Goal: Task Accomplishment & Management: Manage account settings

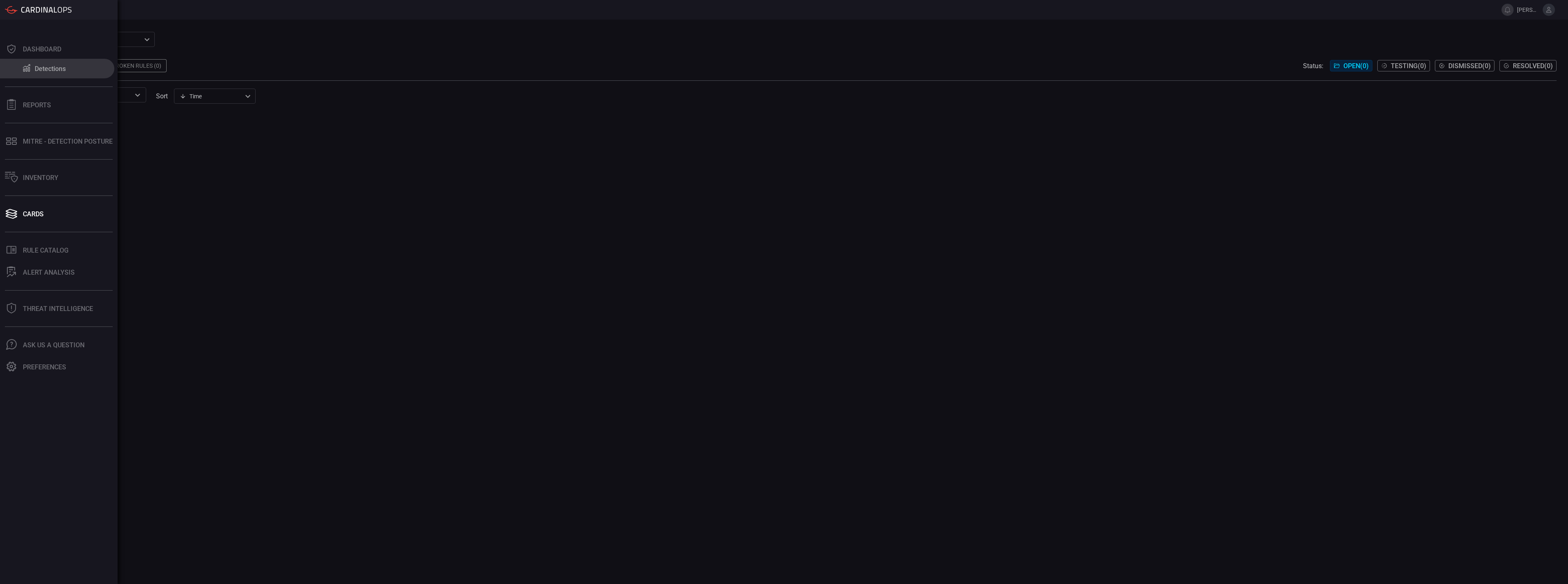
click at [42, 71] on div "Detections" at bounding box center [50, 68] width 31 height 7
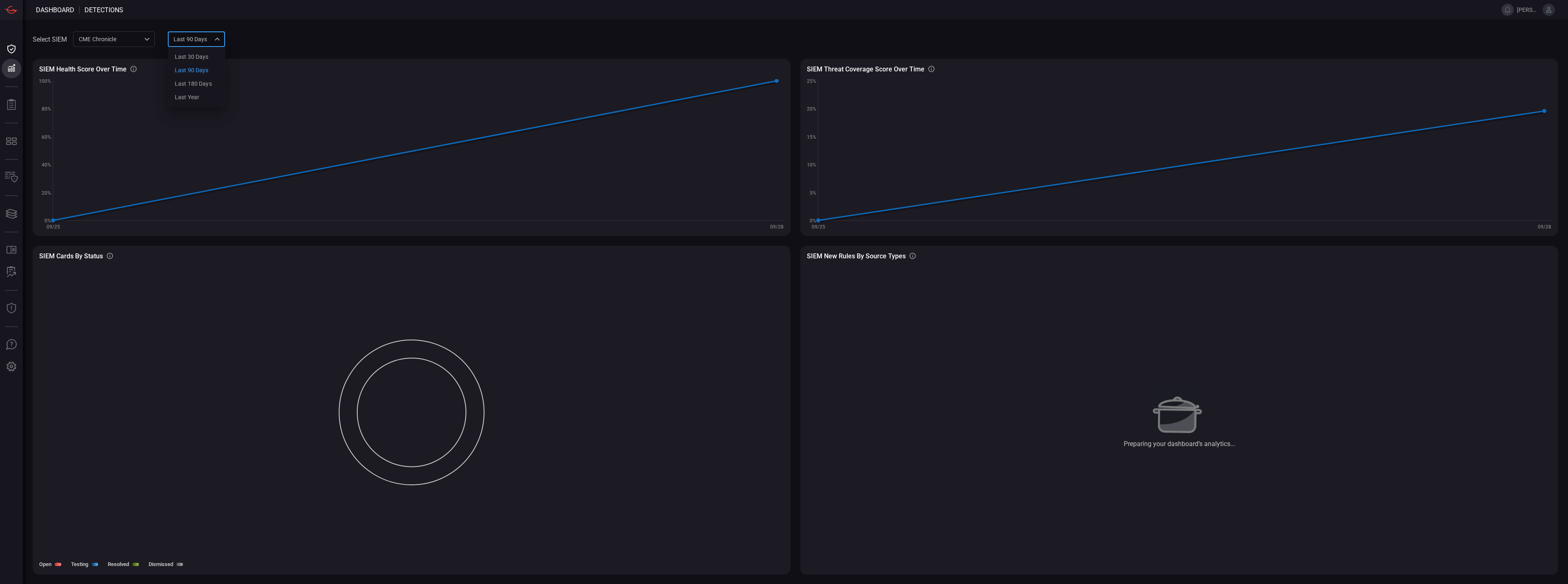
click at [207, 38] on div "Last 90 days quarter Last 30 days Last 90 days Last 180 days Last year ​" at bounding box center [196, 39] width 57 height 15
click at [194, 62] on li "Last 30 days" at bounding box center [197, 57] width 57 height 13
type input "month"
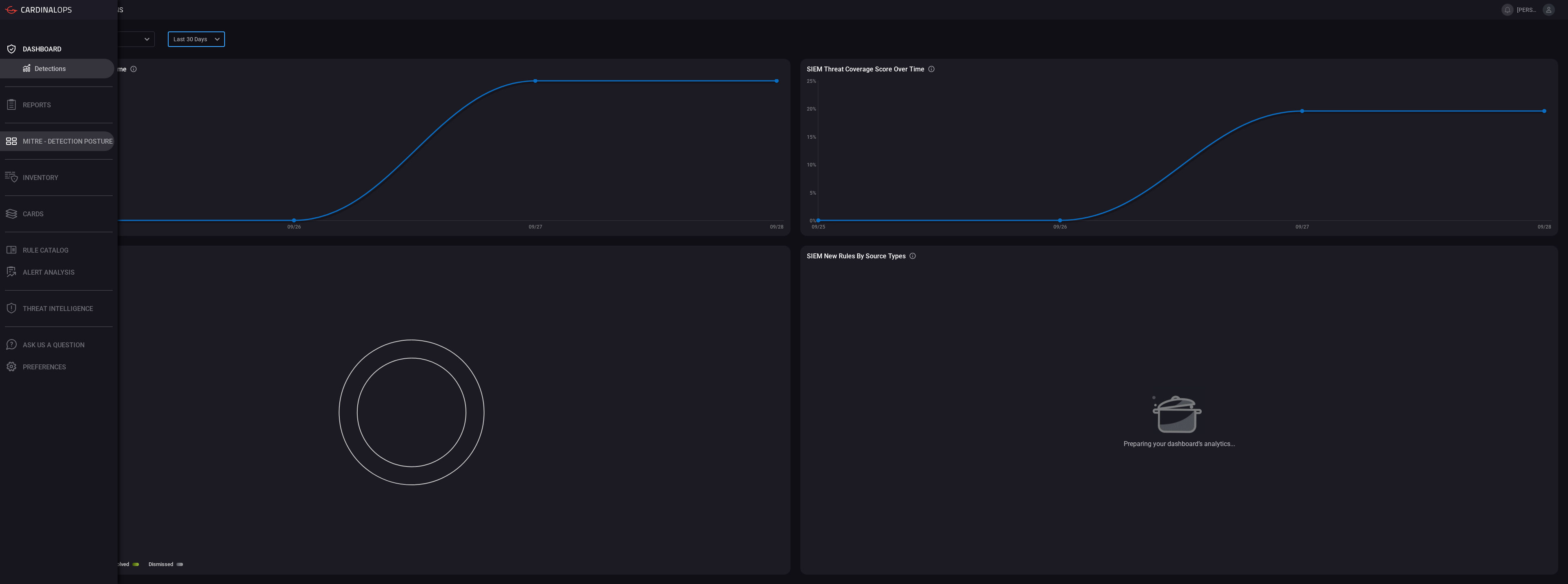
click at [41, 148] on button "MITRE - Detection Posture" at bounding box center [57, 141] width 114 height 20
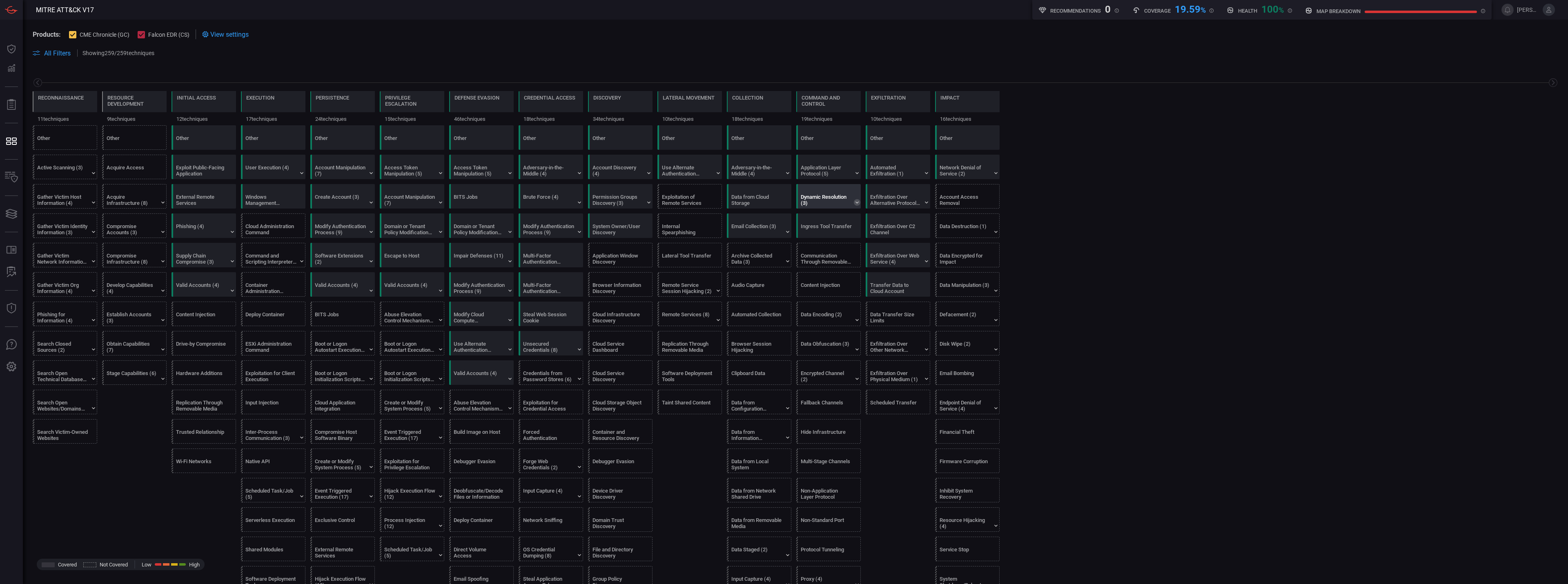
click at [859, 202] on icon at bounding box center [857, 202] width 7 height 7
click at [854, 257] on div "Communication Through Removable Media" at bounding box center [830, 255] width 65 height 24
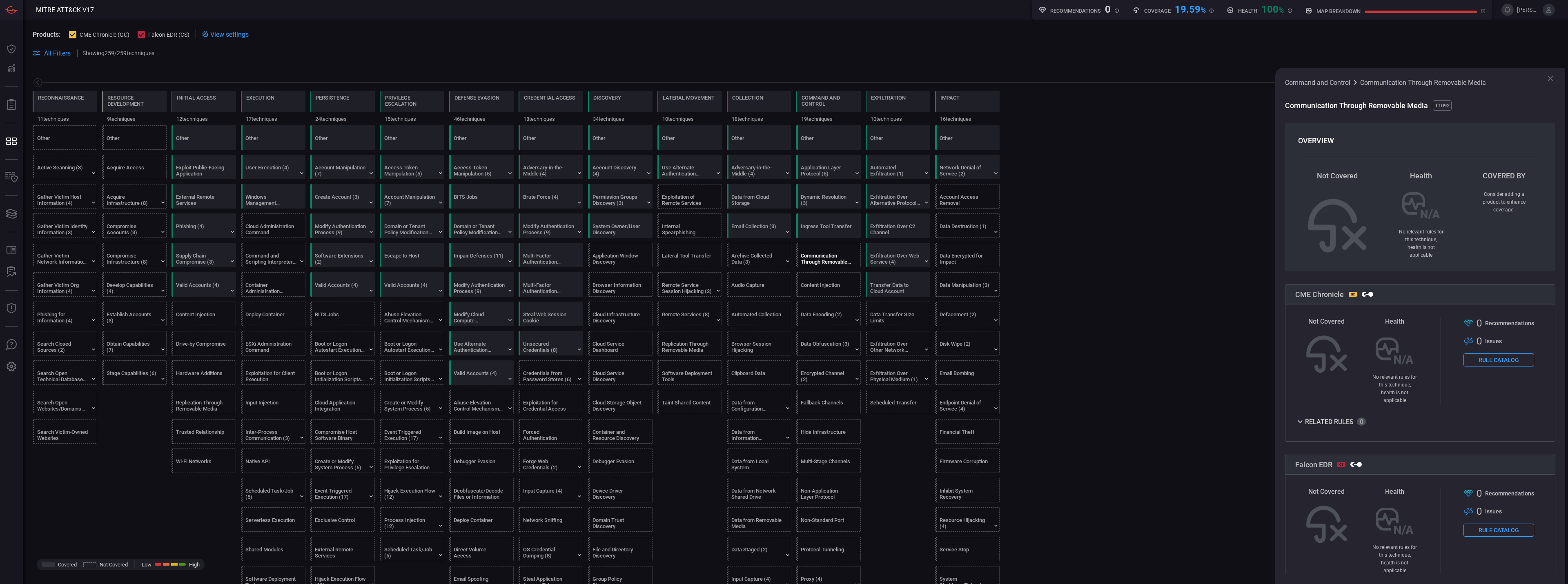
click at [69, 32] on div at bounding box center [72, 34] width 7 height 7
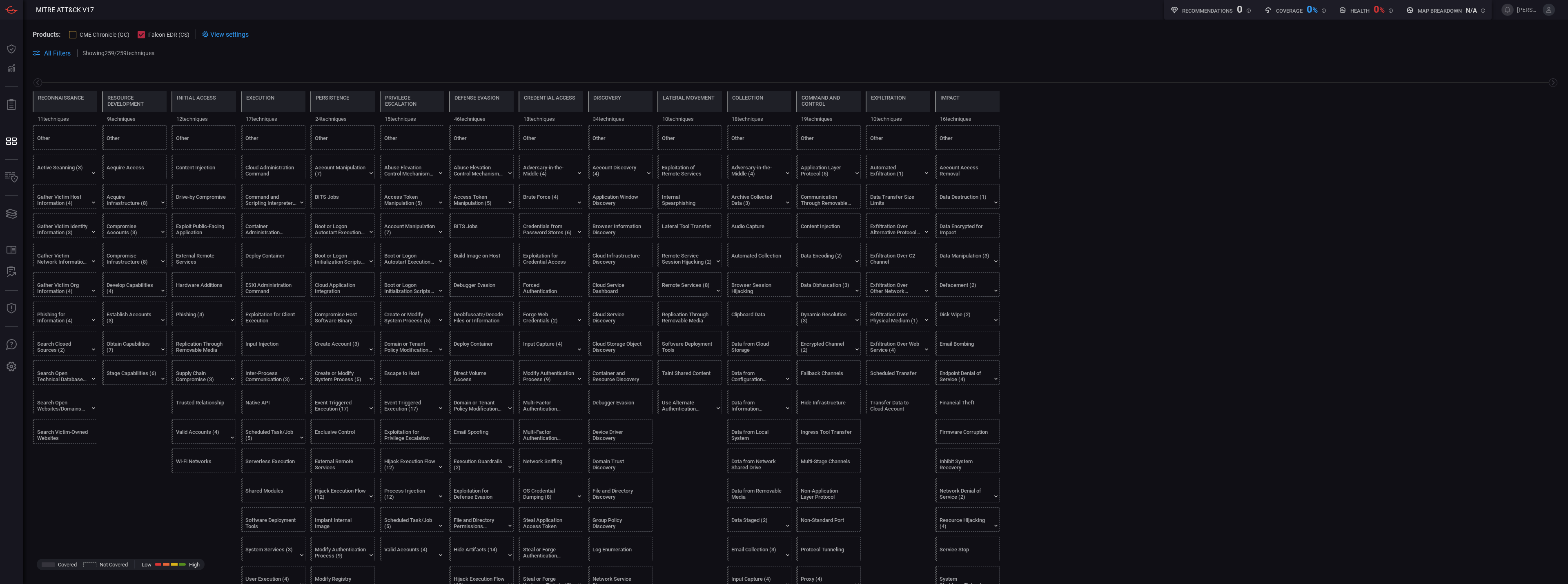
click at [69, 32] on div at bounding box center [72, 34] width 7 height 7
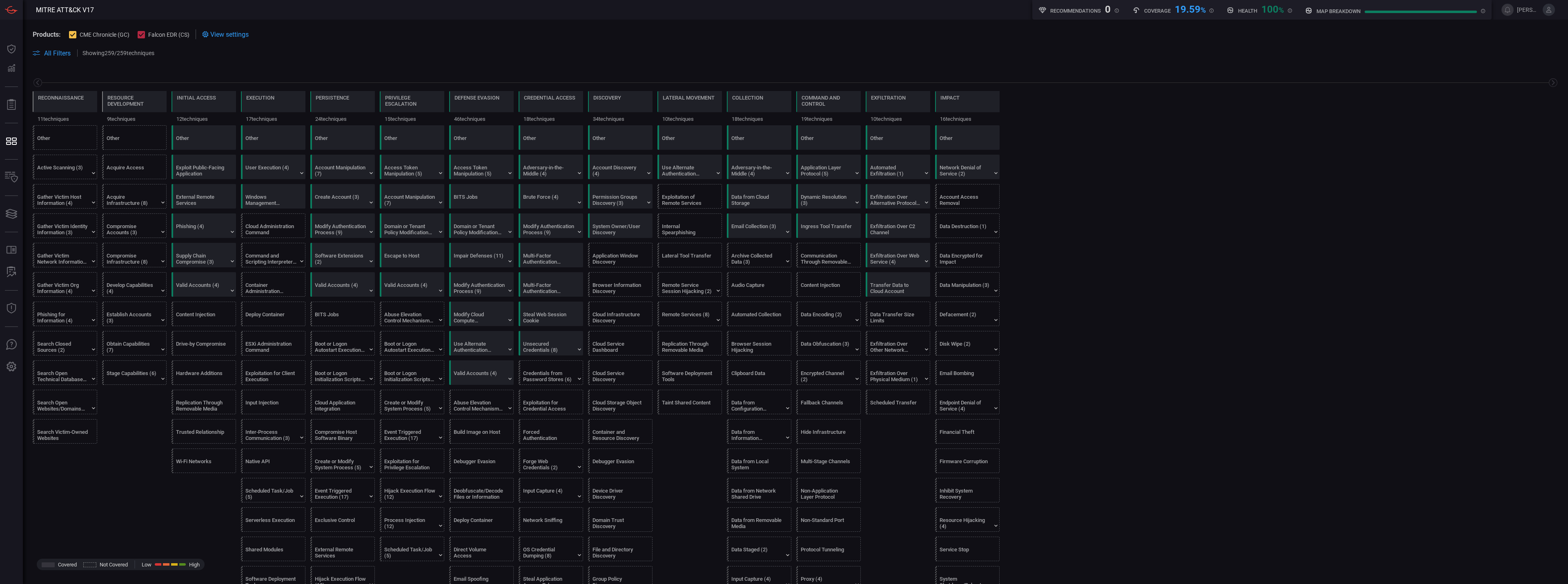
click at [148, 36] on button "Falcon EDR (CS)" at bounding box center [163, 34] width 52 height 8
click at [165, 32] on span "Falcon EDR (CS)" at bounding box center [169, 35] width 41 height 7
click at [157, 323] on div "Establish Accounts (3)" at bounding box center [132, 318] width 51 height 12
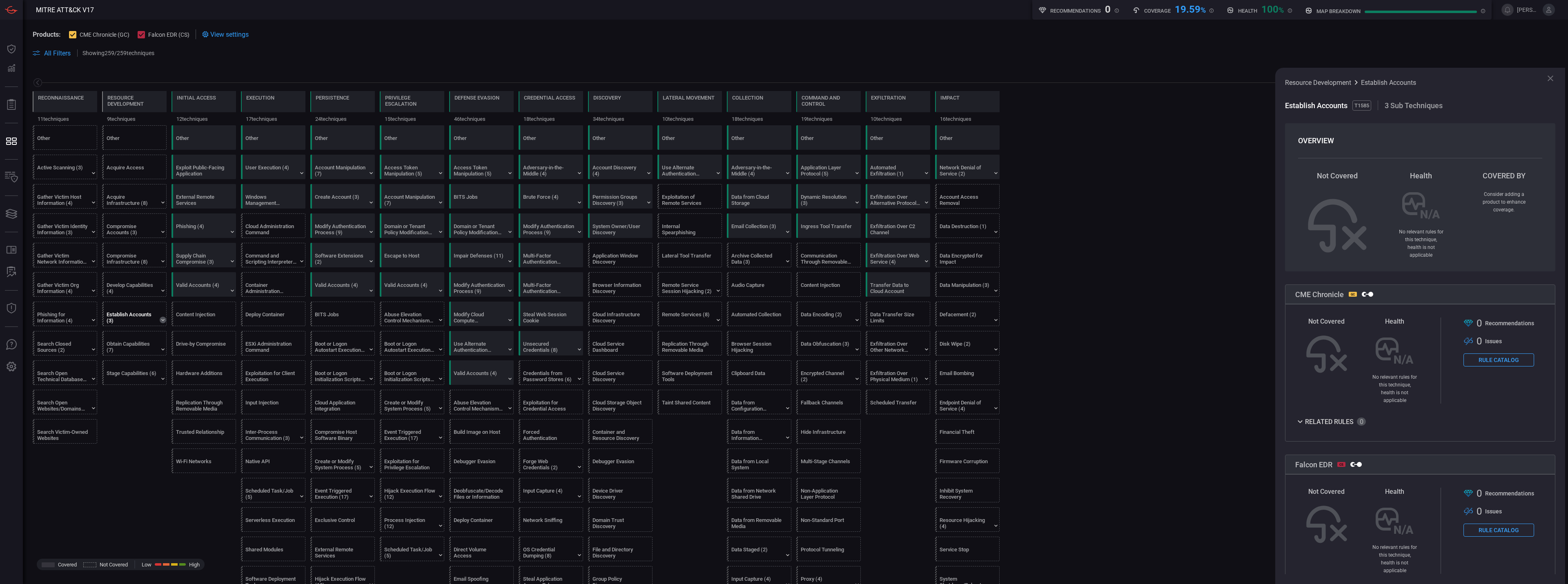
click at [165, 321] on icon at bounding box center [163, 320] width 7 height 7
click at [149, 334] on label "Social Media Accounts" at bounding box center [138, 332] width 53 height 6
click at [642, 236] on div "System Owner/User Discovery" at bounding box center [622, 226] width 65 height 24
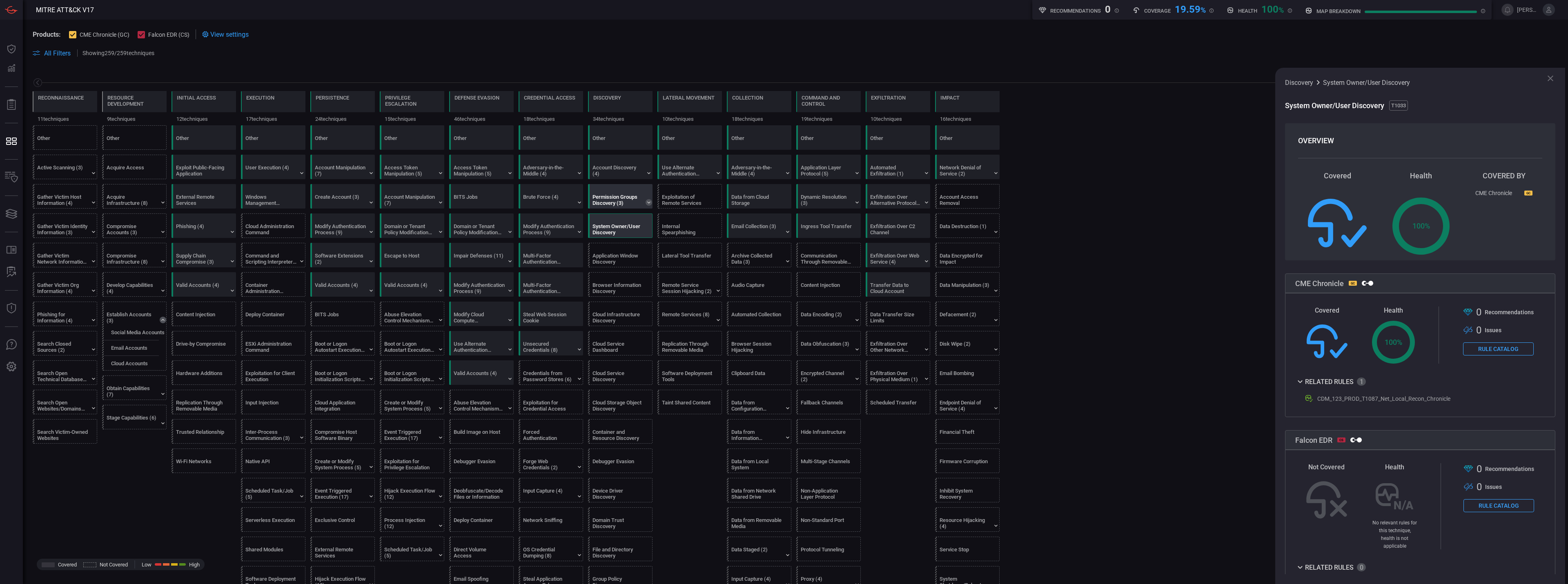
click at [645, 201] on icon at bounding box center [649, 202] width 7 height 7
click at [641, 215] on div "Local Groups" at bounding box center [622, 215] width 65 height 13
click at [626, 236] on div "Domain Groups" at bounding box center [622, 231] width 65 height 13
click at [624, 246] on label "Cloud Groups" at bounding box center [613, 246] width 32 height 6
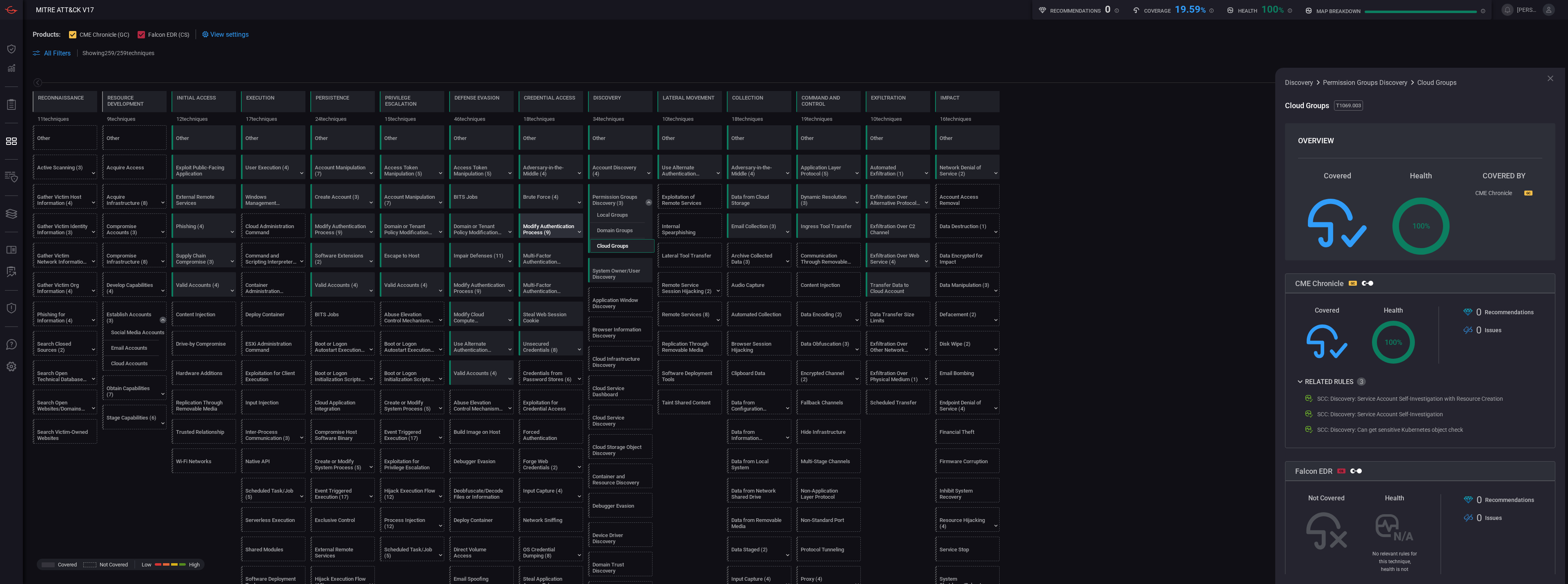
click at [559, 230] on div "Modify Authentication Process (9)" at bounding box center [549, 229] width 51 height 12
click at [580, 232] on icon at bounding box center [579, 232] width 3 height 2
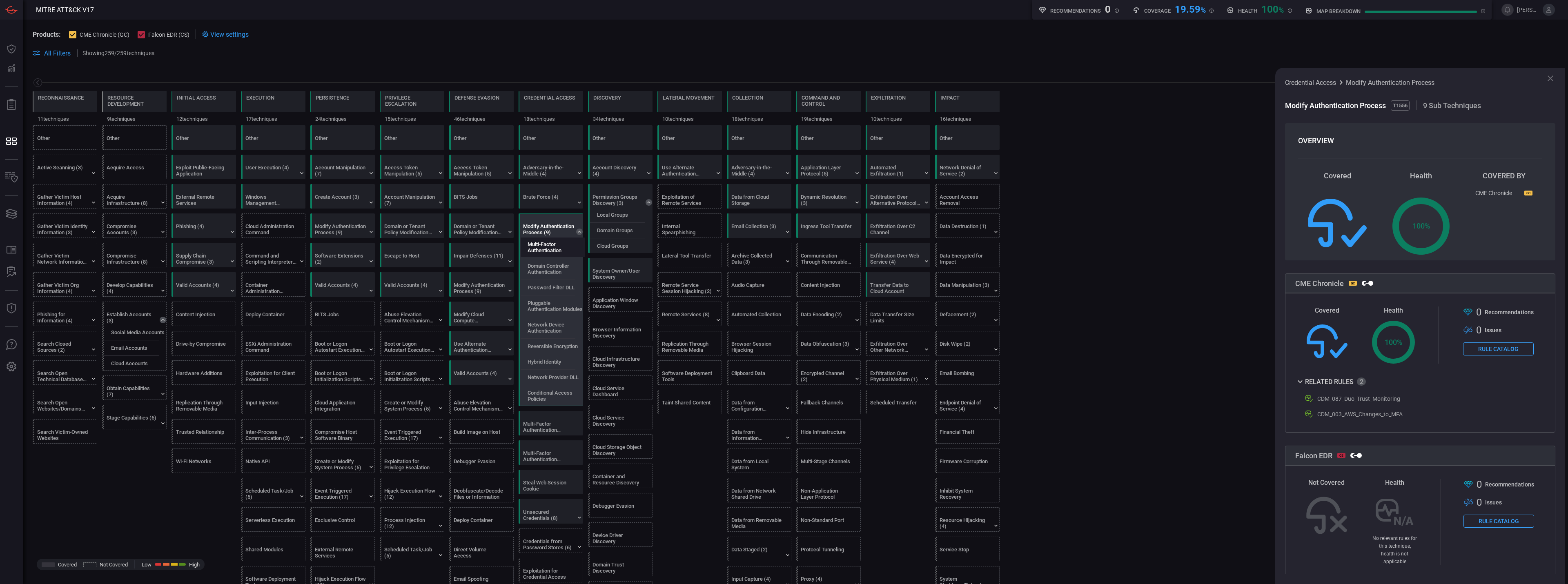
click at [569, 246] on label "Multi-Factor Authentication" at bounding box center [556, 247] width 57 height 12
click at [562, 274] on label "Domain Controller Authentication" at bounding box center [556, 269] width 57 height 12
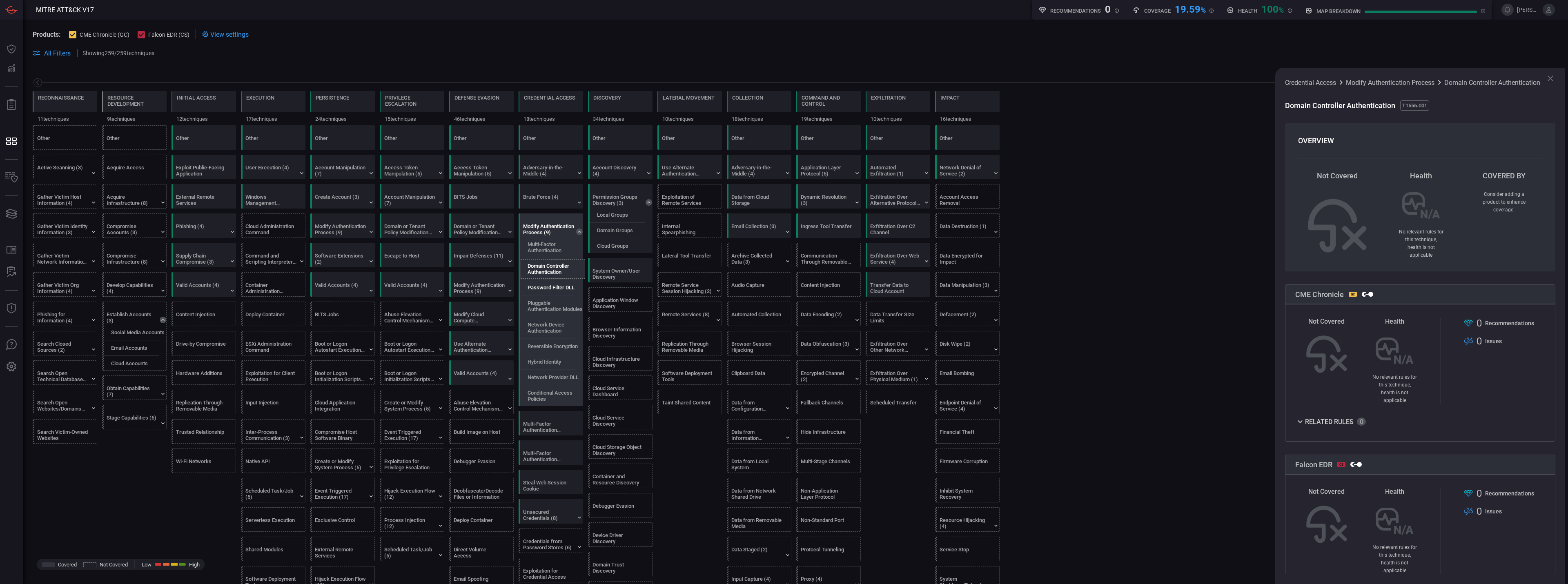
click at [564, 294] on div "Password Filter DLL" at bounding box center [553, 288] width 65 height 13
click at [566, 310] on label "Pluggable Authentication Modules" at bounding box center [556, 306] width 57 height 12
click at [564, 339] on div "Multi-Factor Authentication Domain Controller Authentication Password Filter DL…" at bounding box center [553, 321] width 65 height 168
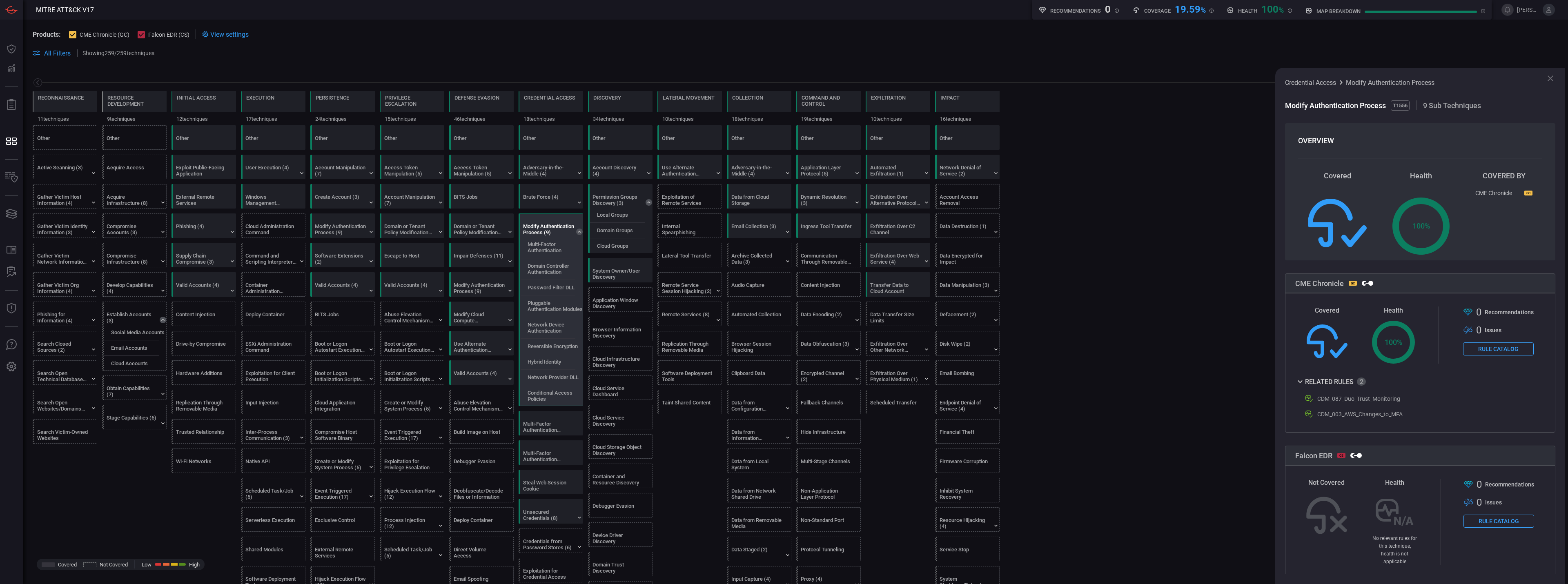
click at [403, 19] on span at bounding box center [562, 10] width 938 height 20
click at [57, 34] on span "Products:" at bounding box center [46, 34] width 28 height 7
click at [69, 32] on div "Products: CME Chronicle (GC) Falcon EDR (CS)" at bounding box center [110, 34] width 157 height 10
click at [71, 37] on div at bounding box center [72, 34] width 7 height 7
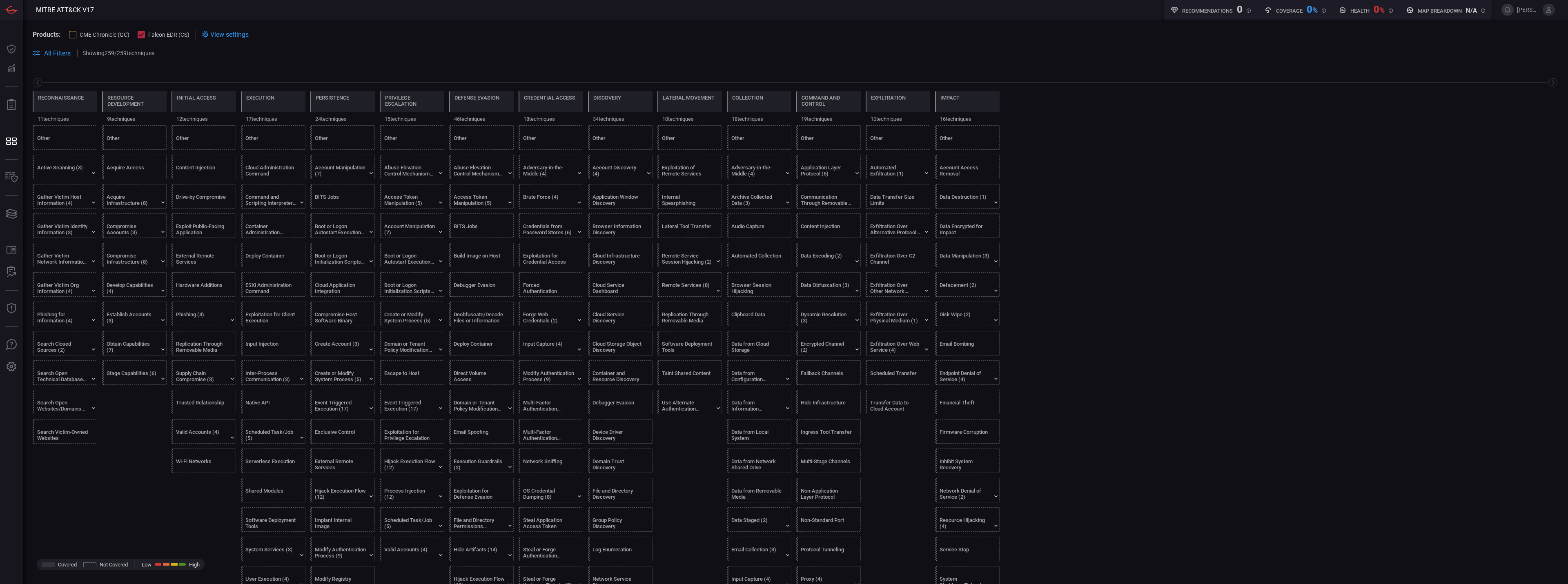
click at [74, 37] on div at bounding box center [72, 34] width 7 height 7
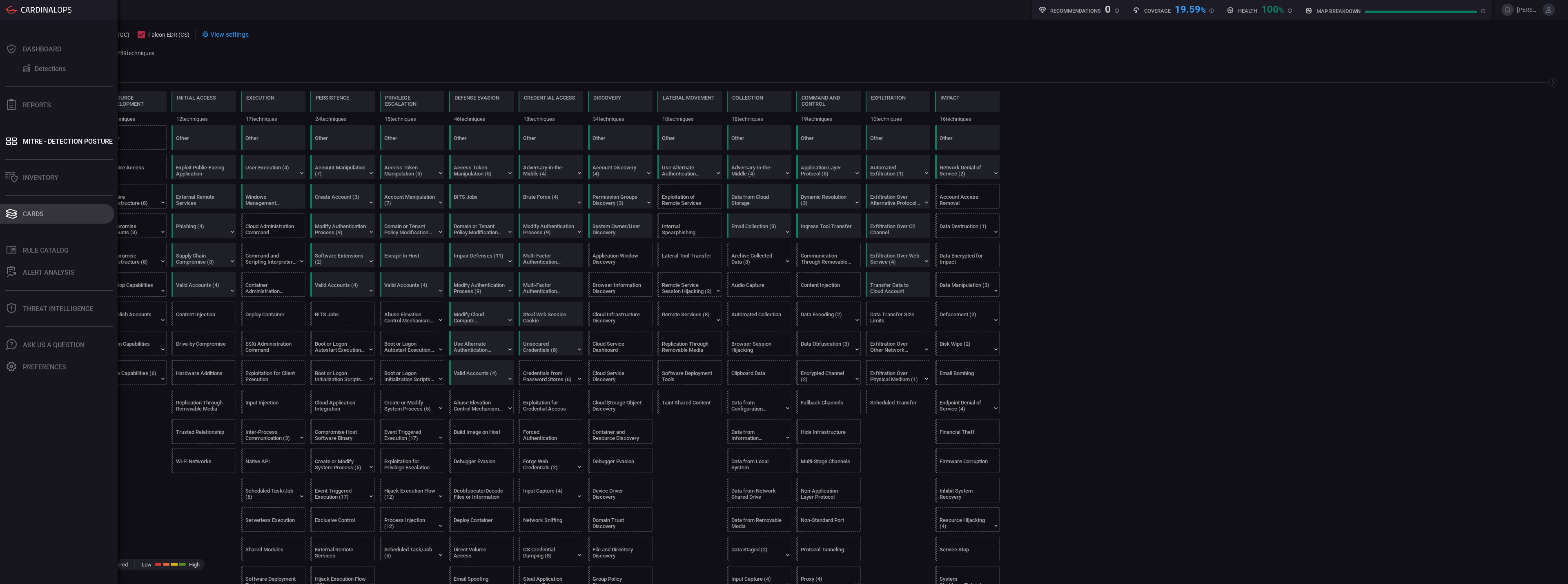
click at [50, 214] on button "Cards" at bounding box center [57, 214] width 114 height 20
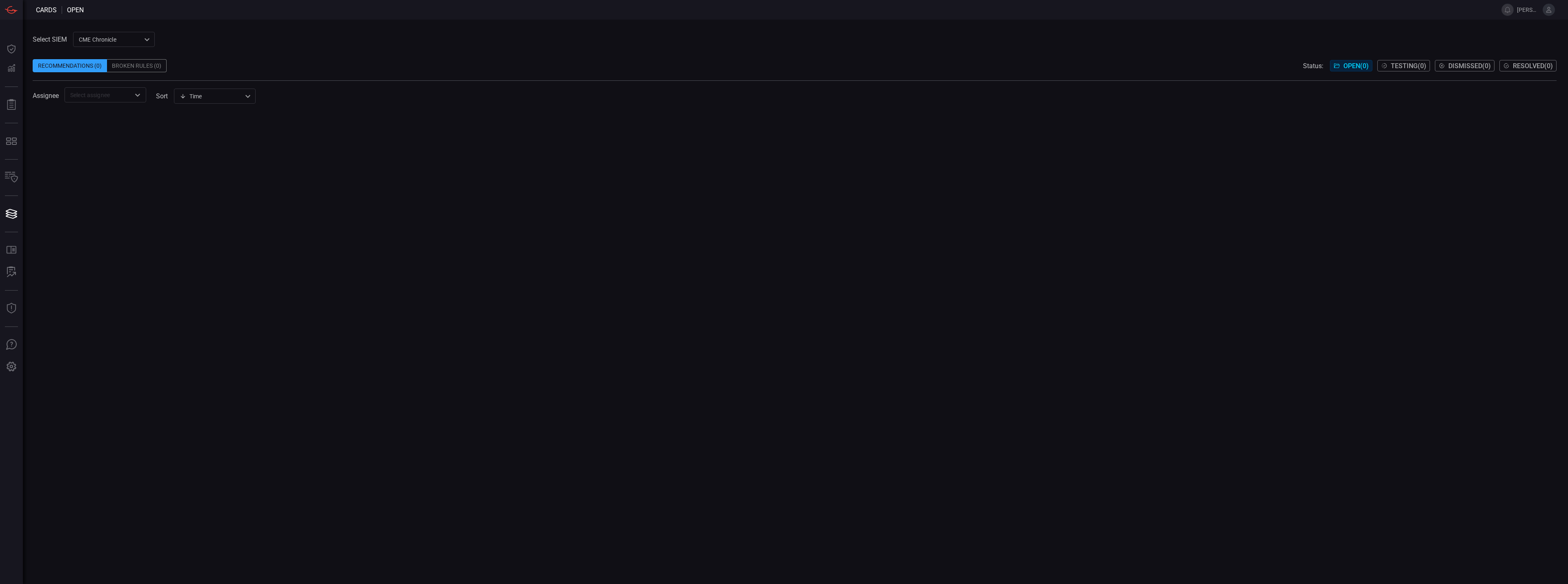
click at [144, 63] on div "Broken Rules (0)" at bounding box center [137, 66] width 60 height 13
click at [75, 66] on div "Recommendations (0)" at bounding box center [70, 66] width 75 height 13
click at [111, 36] on div "CME Chronicle 9443d89a-92a9-45ac-b6c4-f44b6c178739 CME Chronicle Falcon EDR ​" at bounding box center [114, 39] width 81 height 15
click at [135, 69] on li "Falcon EDR" at bounding box center [114, 71] width 81 height 13
click at [129, 46] on div "Falcon EDR d4bd91da-3204-42b7-b142-746347e12a35 CME Chronicle Falcon EDR ​" at bounding box center [114, 39] width 81 height 15
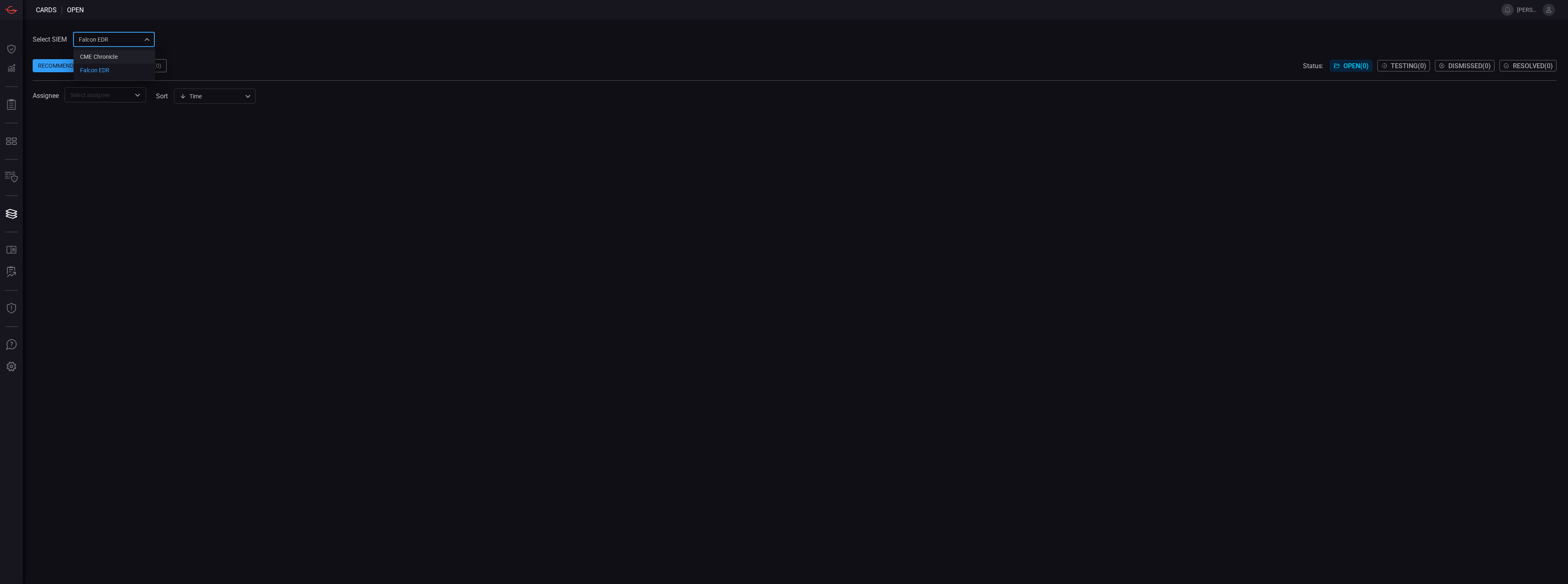
click at [110, 59] on div "CME Chronicle" at bounding box center [98, 56] width 37 height 8
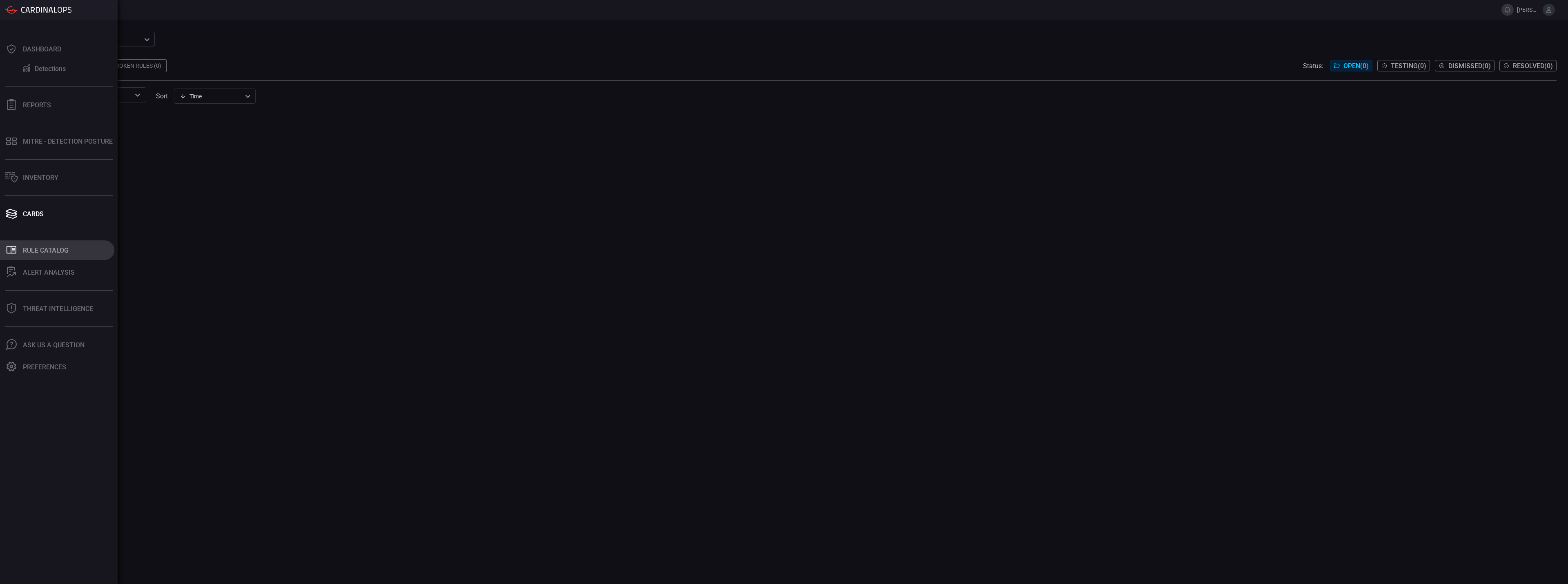
click at [59, 253] on div "Rule Catalog" at bounding box center [46, 250] width 46 height 7
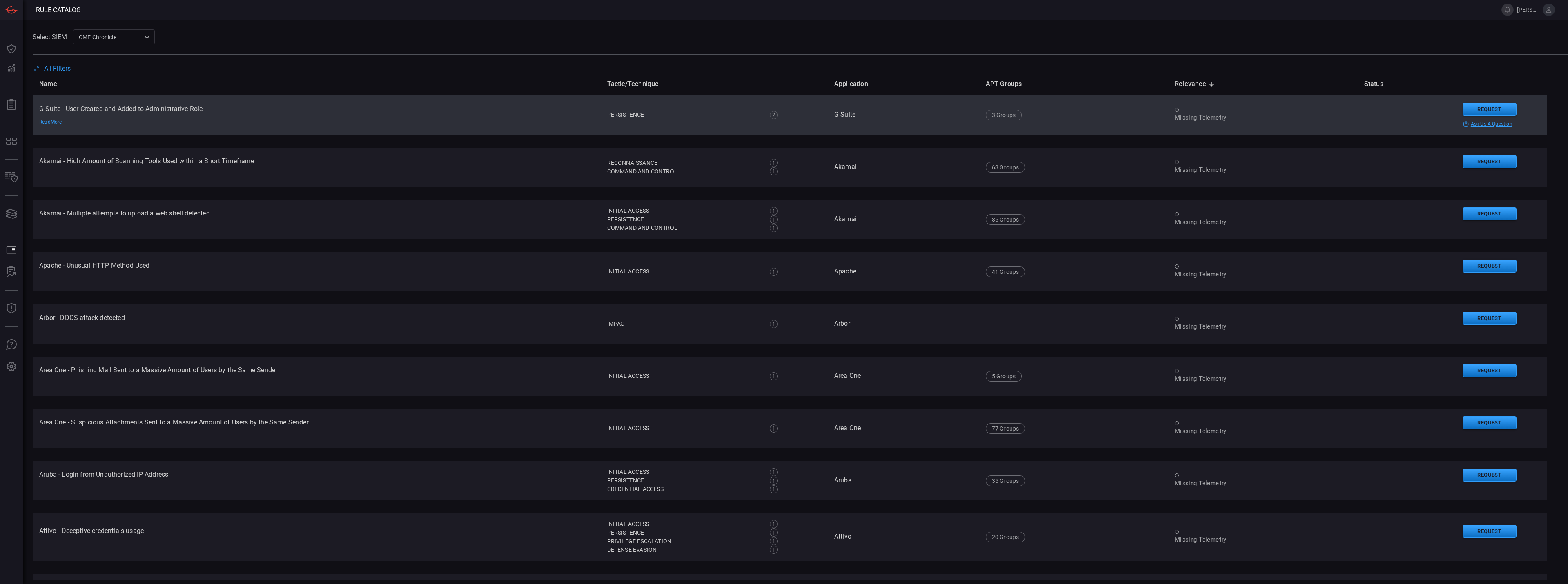
click at [1222, 120] on div "Missing Telemetry" at bounding box center [1263, 118] width 177 height 8
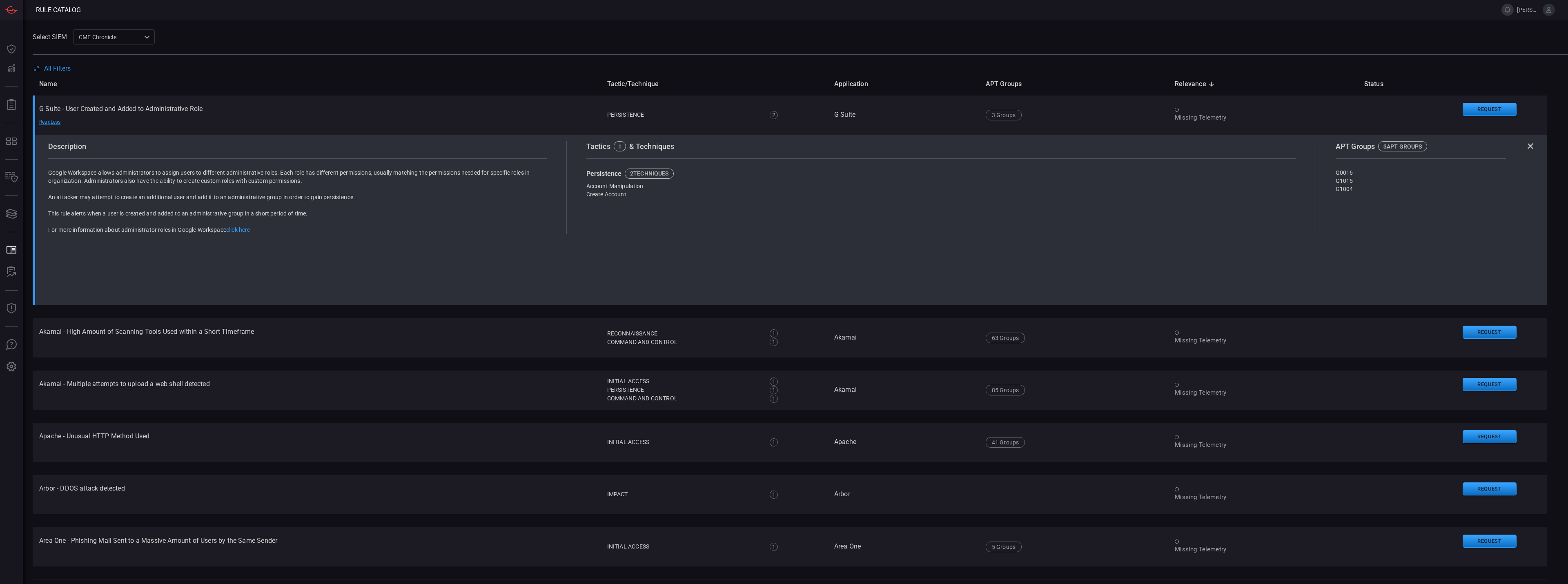
click at [1526, 146] on icon at bounding box center [1531, 146] width 10 height 10
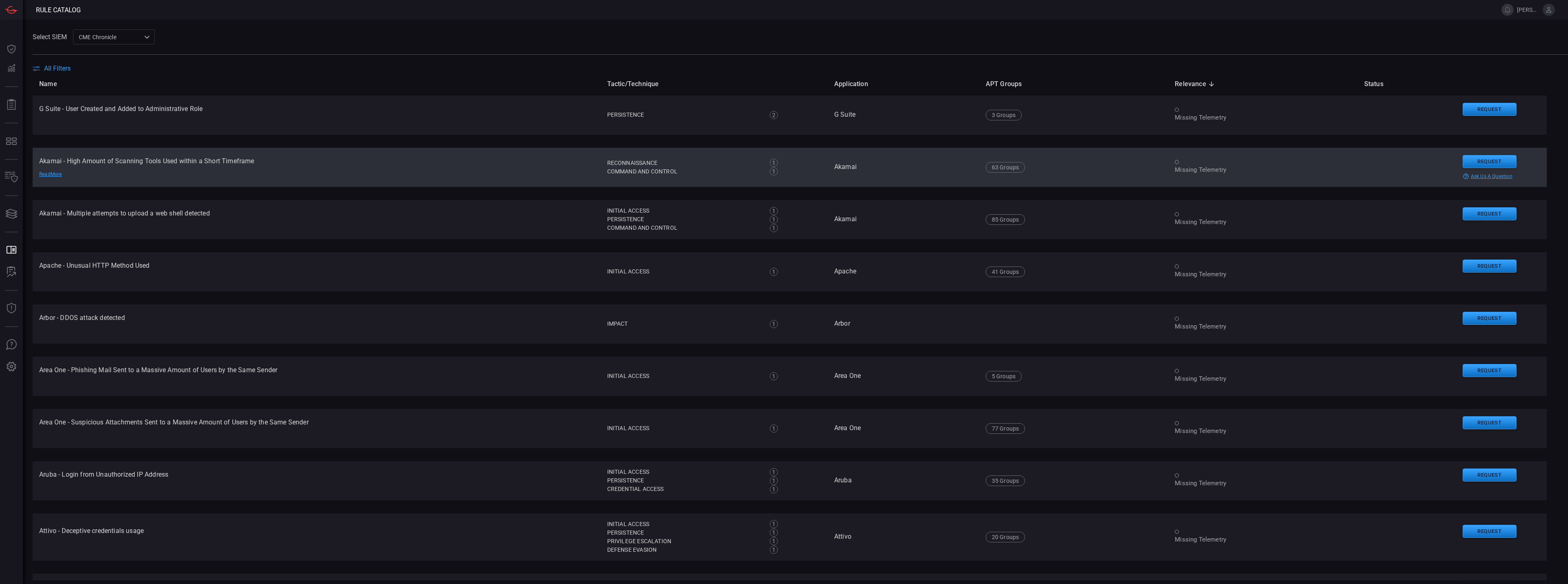
click at [936, 172] on td "Akamai" at bounding box center [903, 167] width 152 height 39
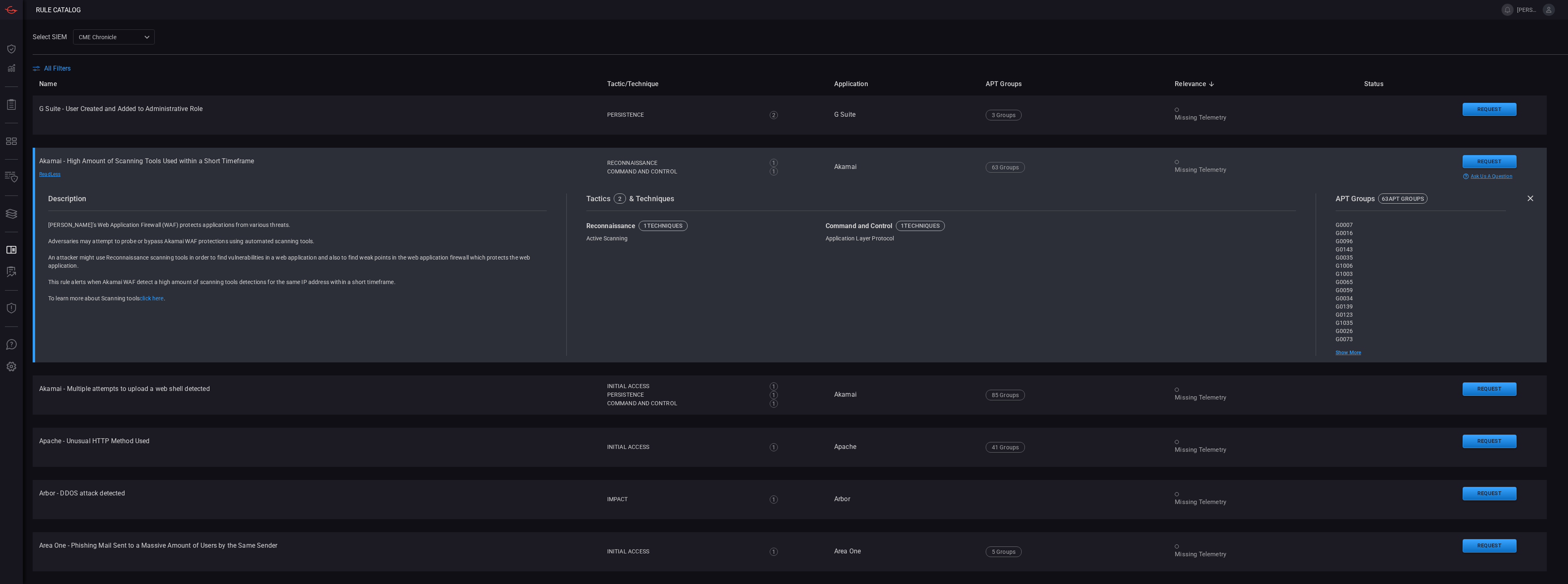
click at [936, 172] on td "Akamai" at bounding box center [903, 167] width 152 height 39
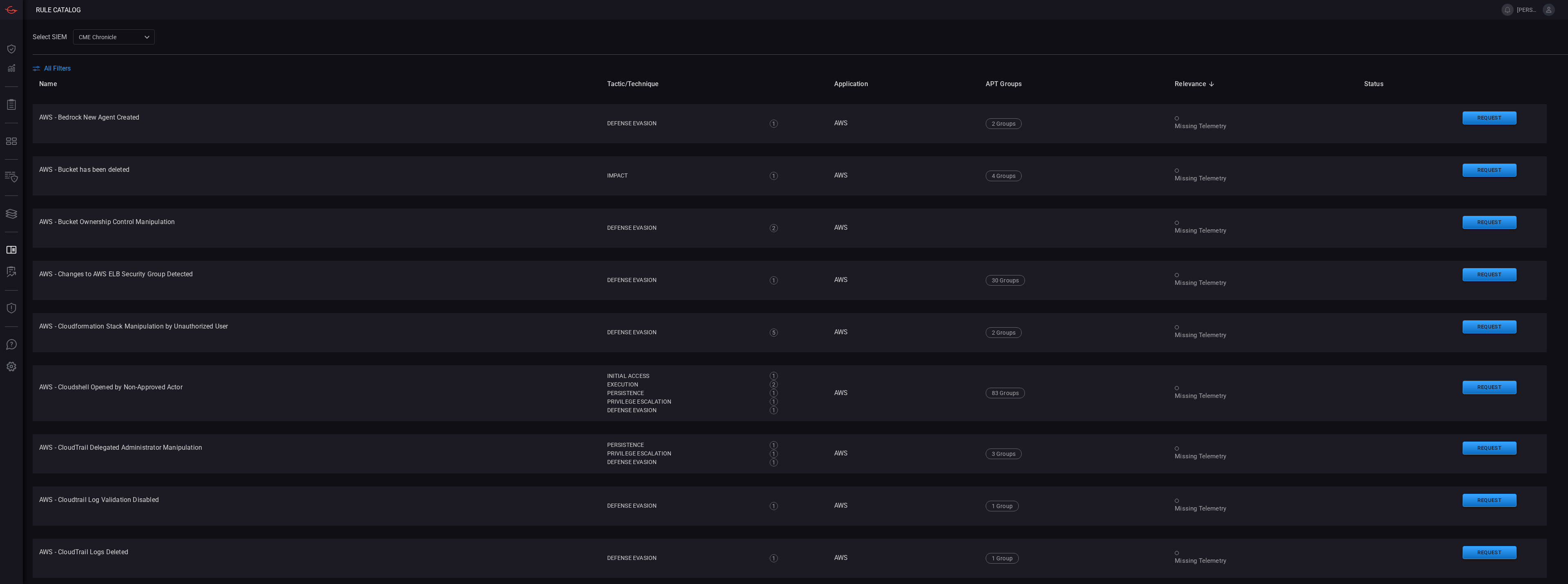
scroll to position [1832, 0]
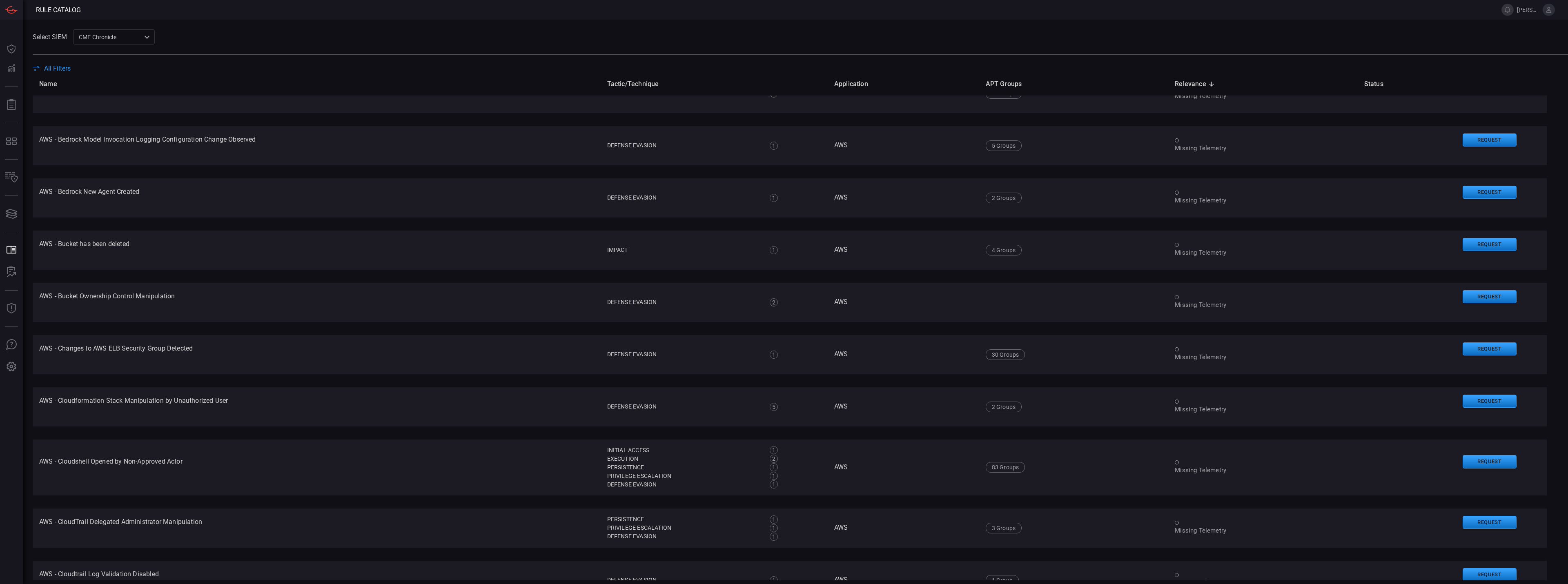
click at [50, 71] on span "All Filters" at bounding box center [57, 68] width 27 height 7
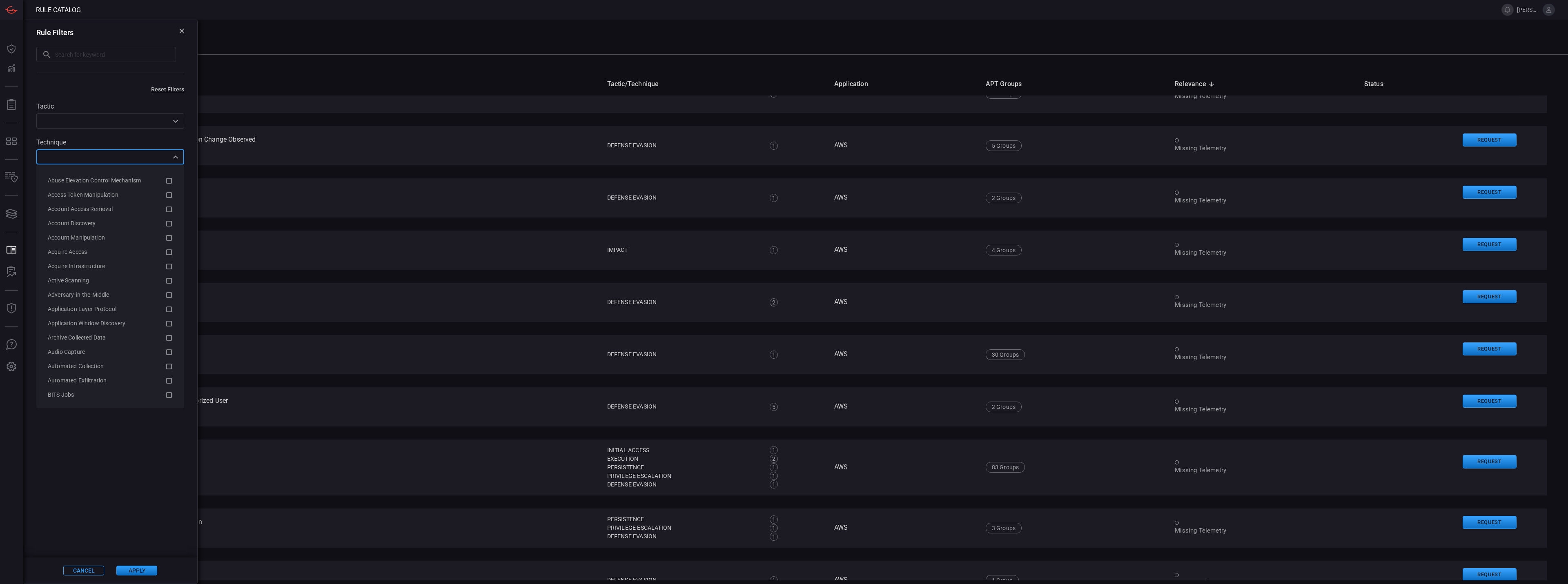
click at [92, 158] on input "text" at bounding box center [104, 157] width 129 height 10
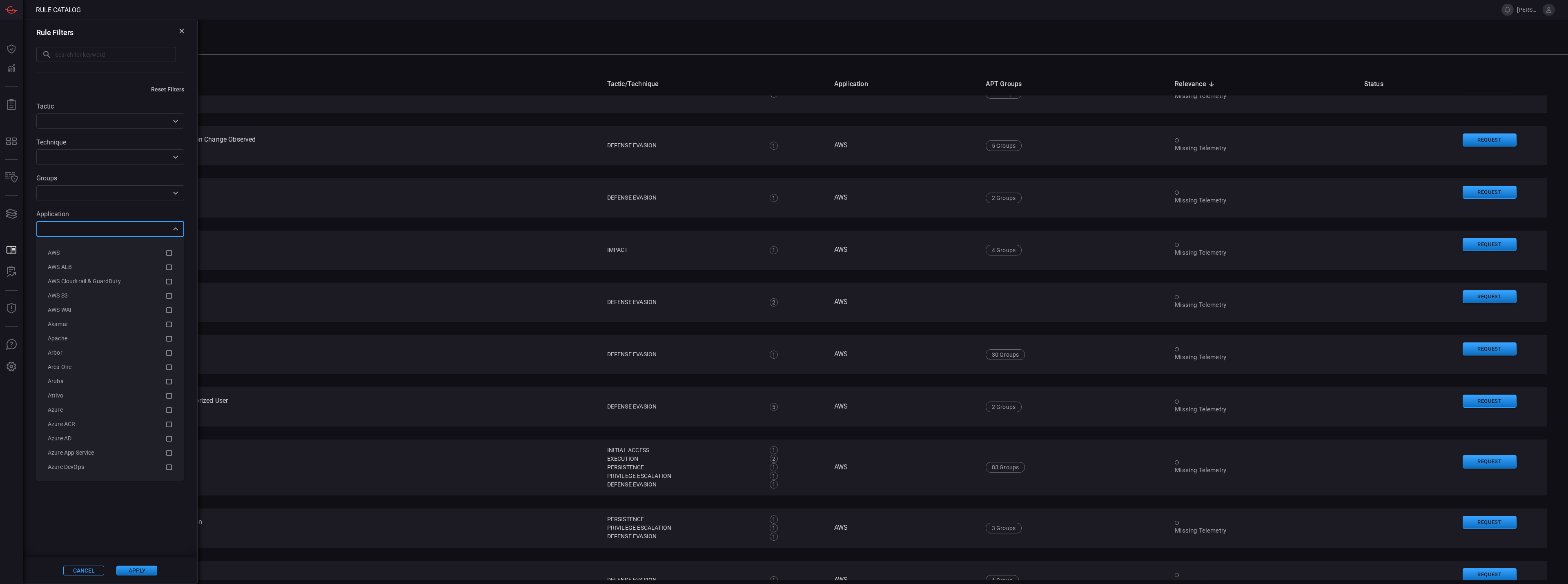
click at [83, 226] on input "text" at bounding box center [104, 229] width 129 height 10
click at [92, 310] on div "GCP" at bounding box center [107, 308] width 118 height 8
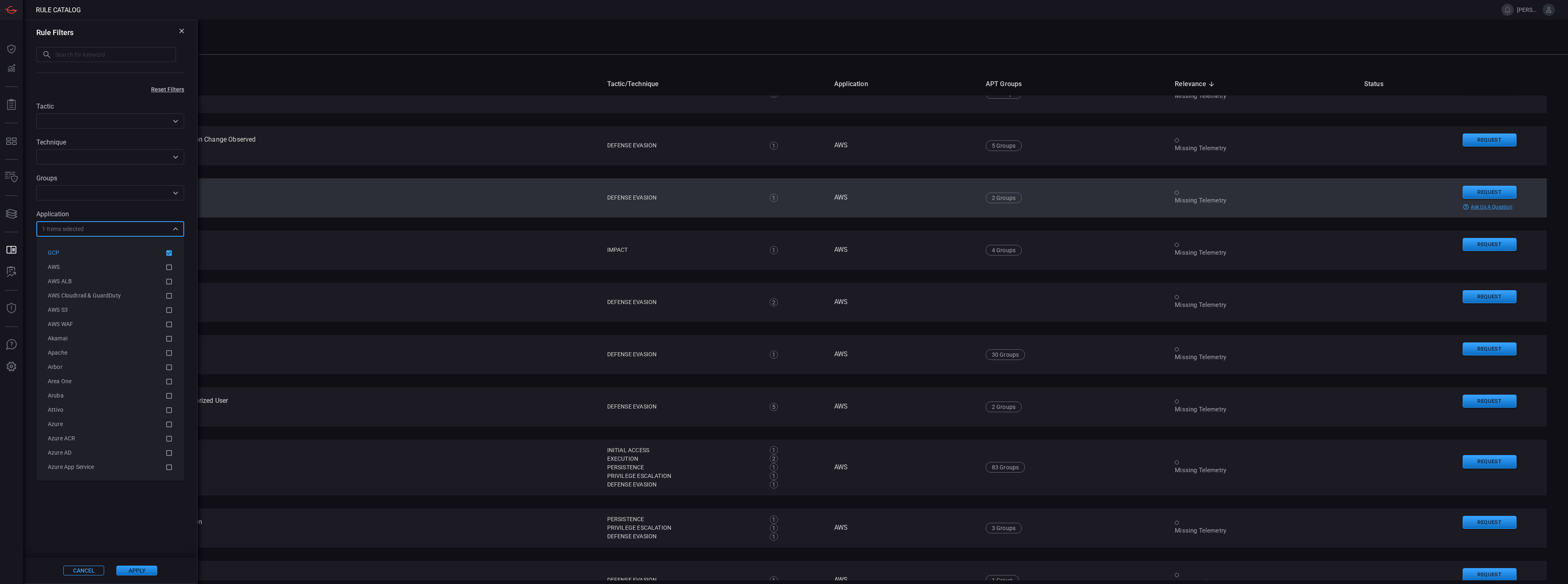
click at [260, 204] on td "AWS - Bedrock New Agent Created Read More" at bounding box center [316, 197] width 568 height 39
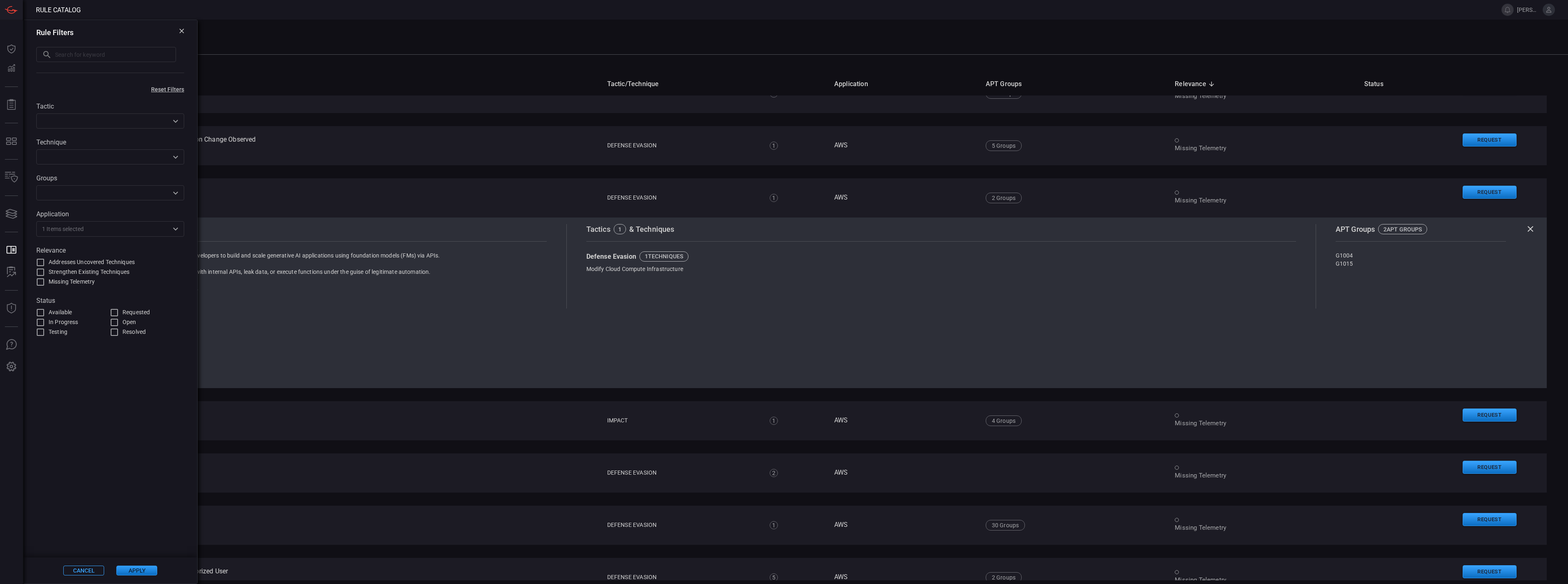
click at [150, 568] on button "Apply" at bounding box center [136, 571] width 41 height 10
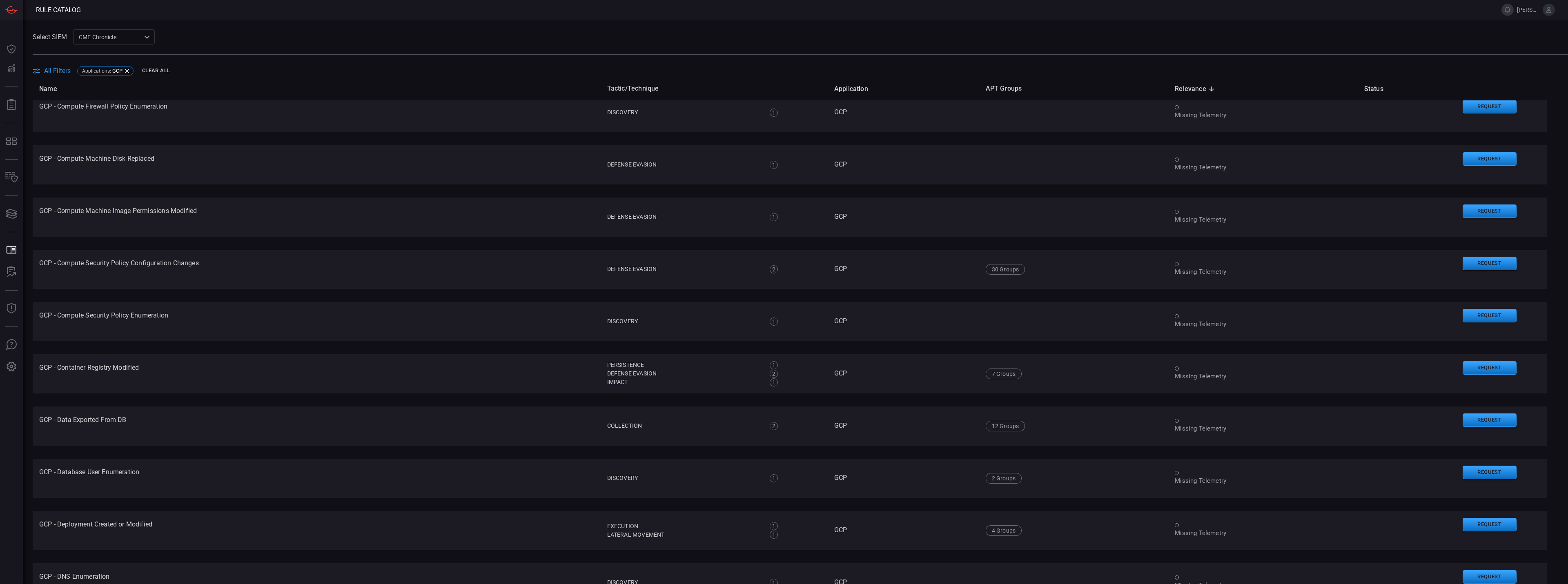
scroll to position [1062, 0]
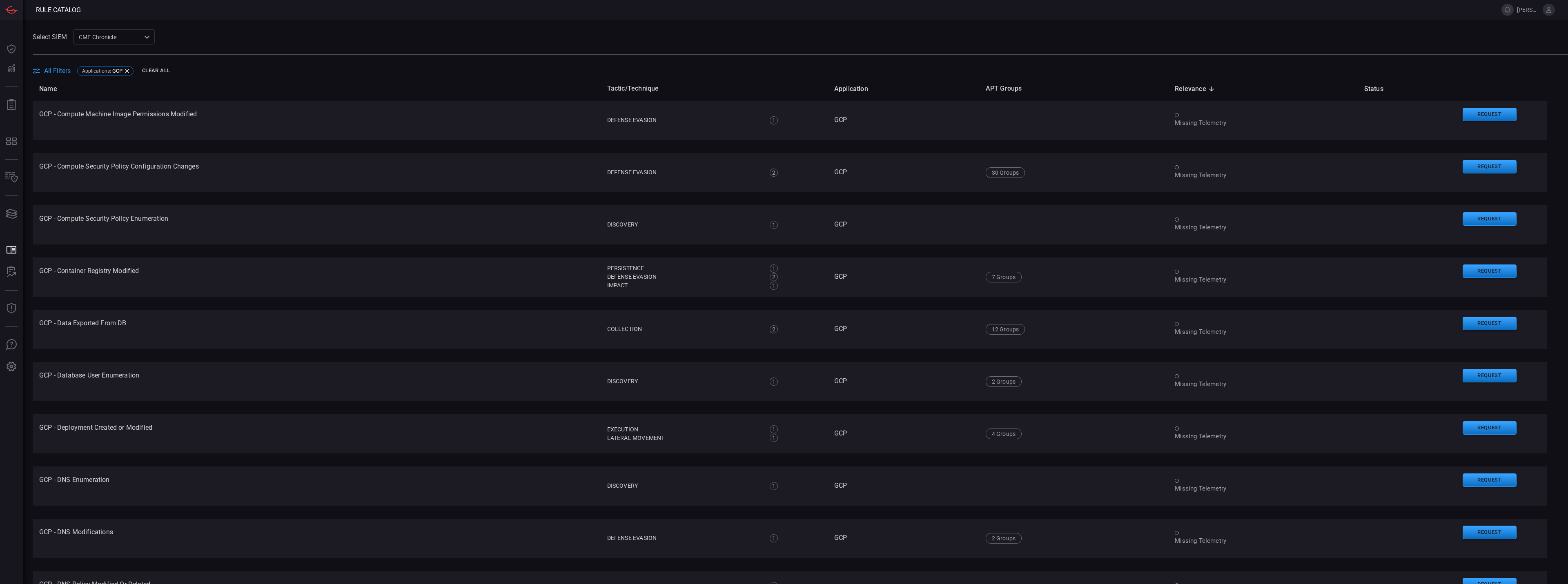
click at [166, 305] on table "Name Tactic/Technique Application APT Groups Relevance sorted descending Status…" at bounding box center [789, 353] width 1514 height 2674
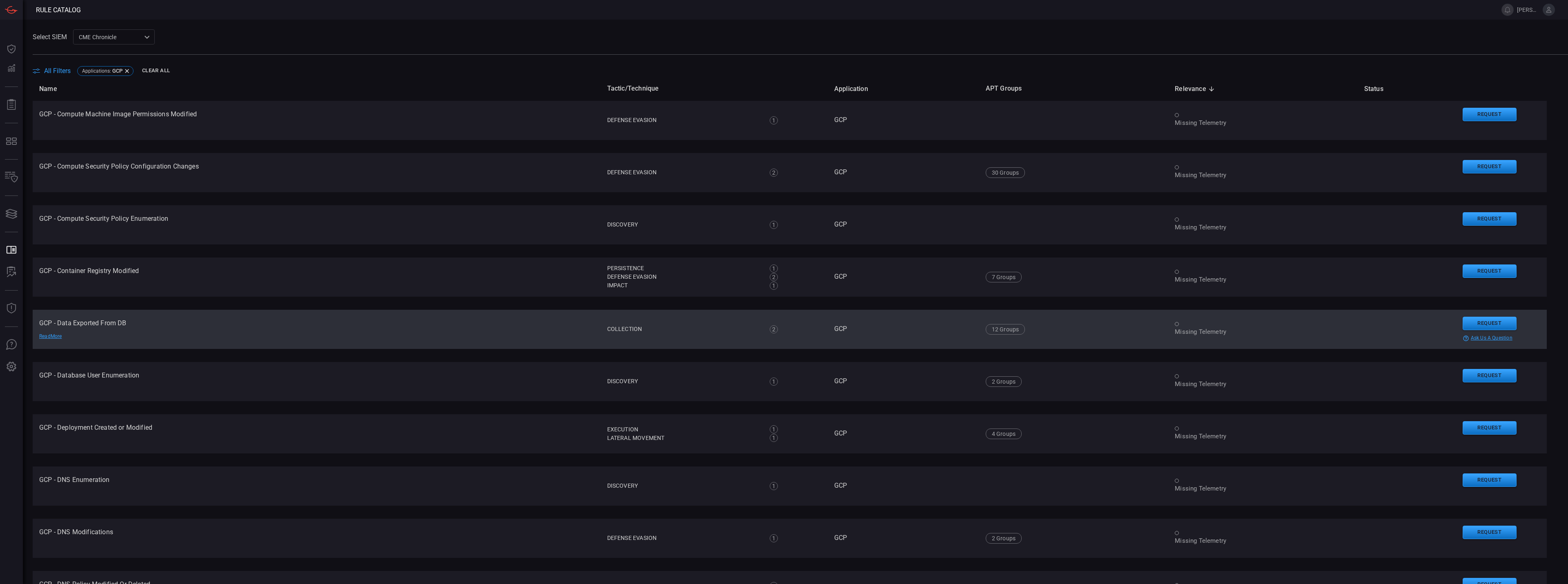
click at [149, 323] on td "GCP - Data Exported From DB Read More" at bounding box center [316, 329] width 568 height 39
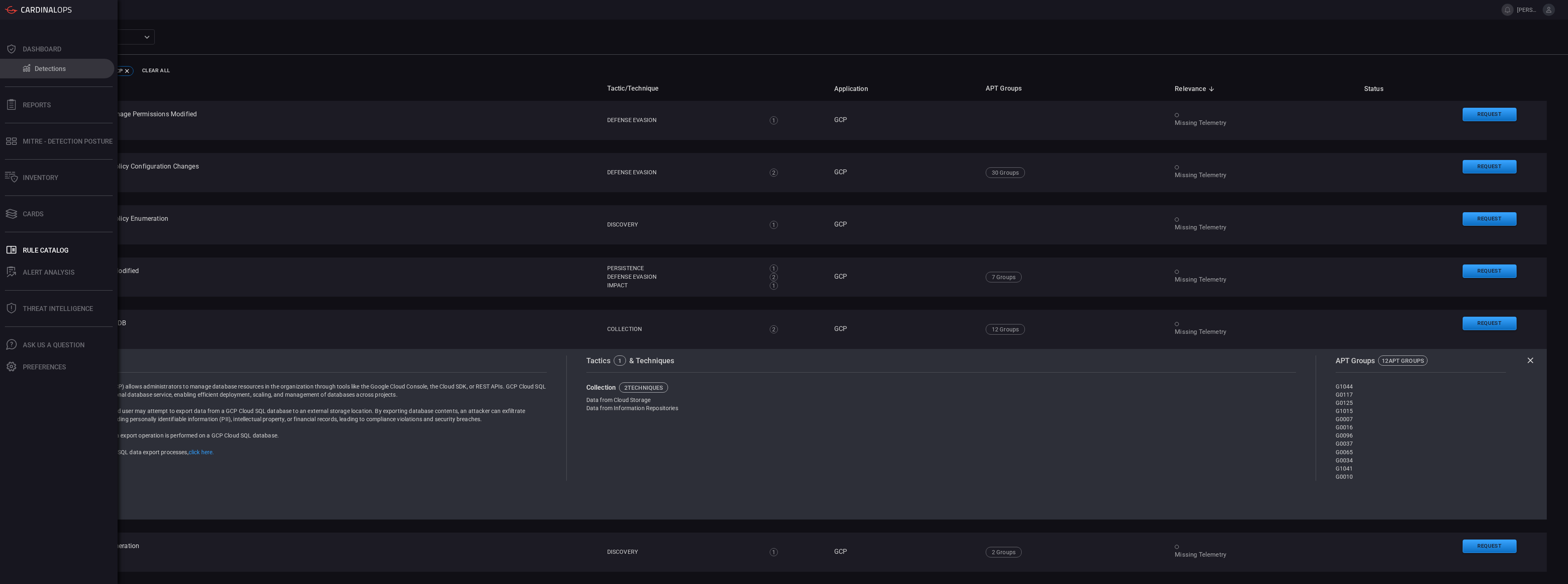
click at [37, 67] on div "Detections" at bounding box center [50, 68] width 31 height 7
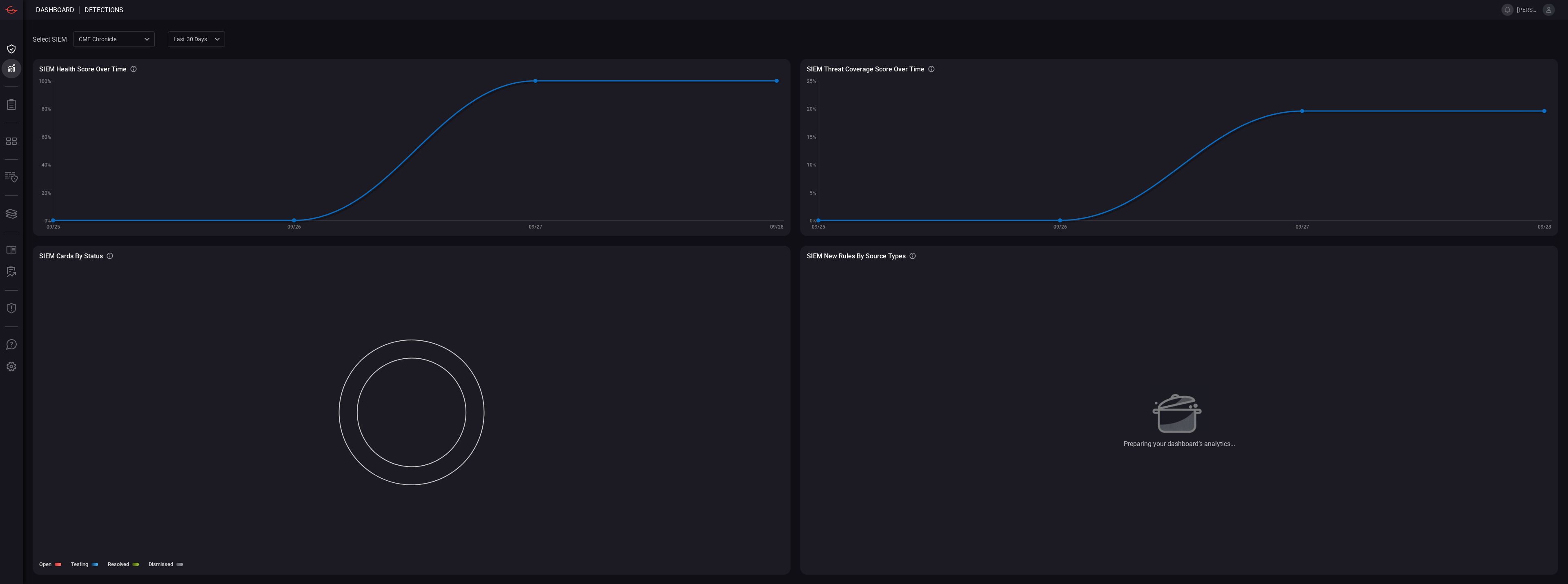
click at [122, 42] on div "CME Chronicle 9443d89a-92a9-45ac-b6c4-f44b6c178739 ​" at bounding box center [114, 39] width 81 height 15
click at [109, 71] on div "Falcon EDR" at bounding box center [94, 71] width 29 height 8
type input "d4bd91da-3204-42b7-b142-746347e12a35"
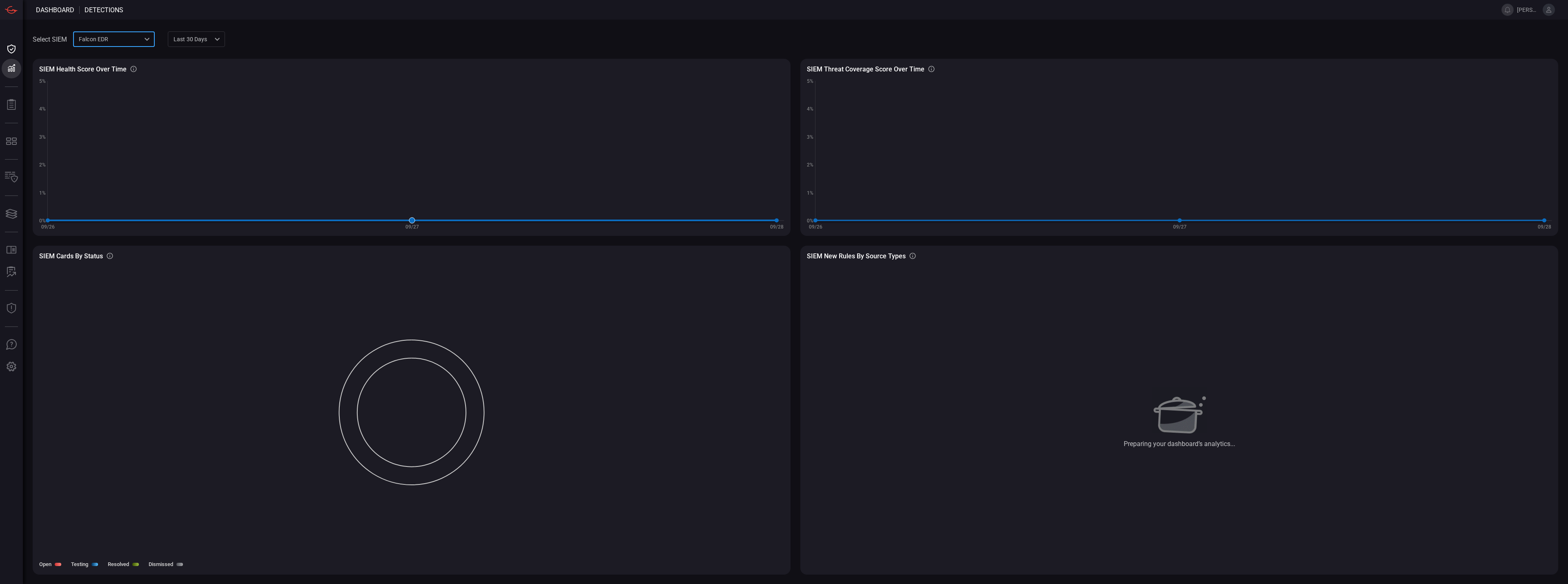
click at [485, 221] on icon at bounding box center [412, 221] width 729 height 0
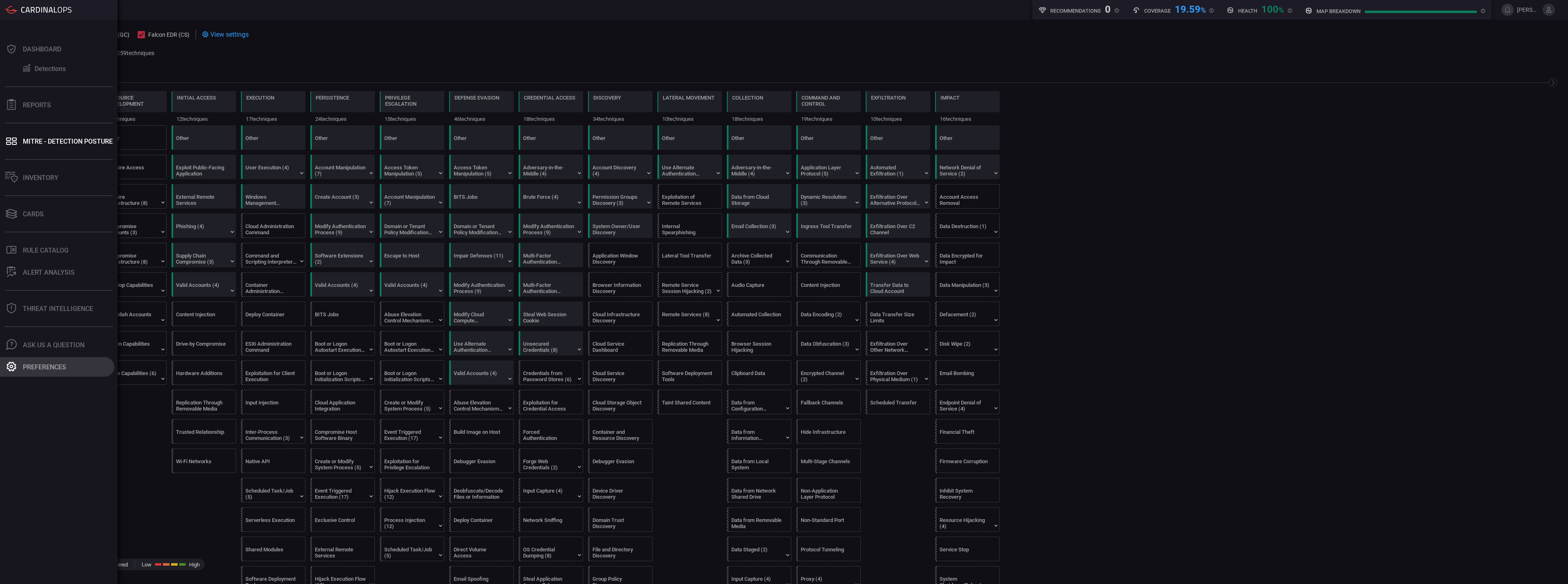
click at [51, 370] on div "Preferences" at bounding box center [45, 367] width 43 height 7
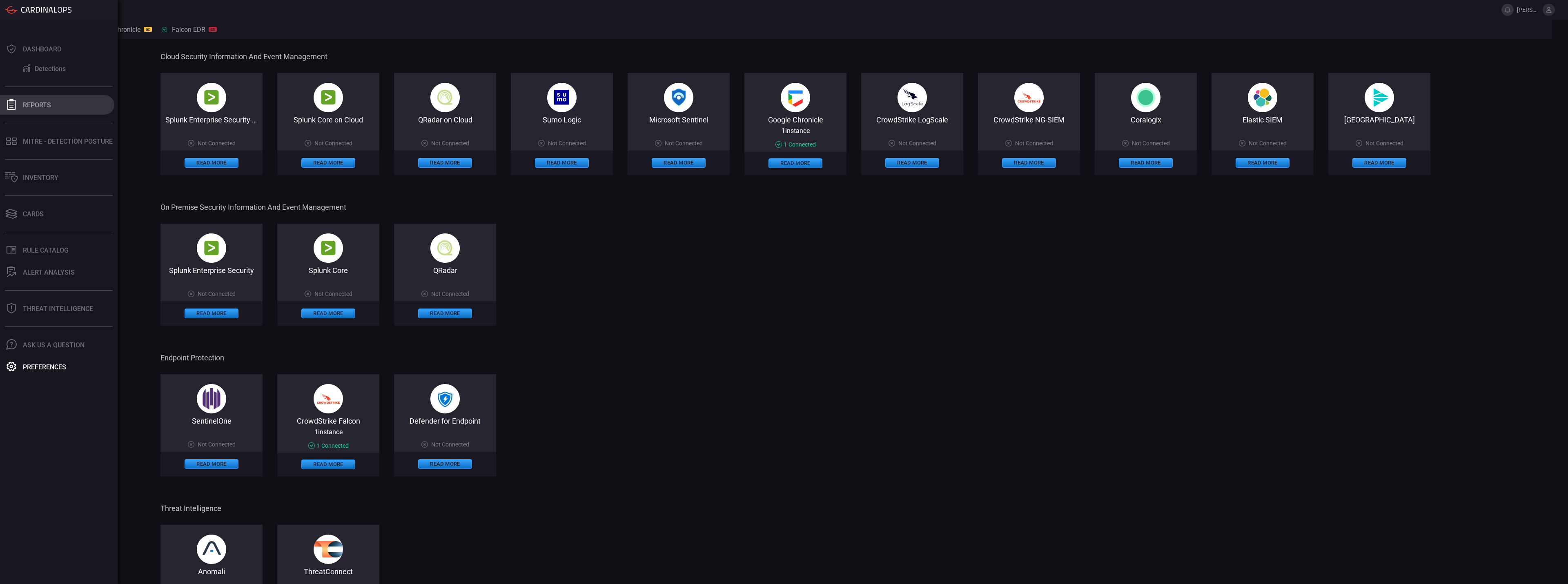
click at [51, 105] on div "Reports" at bounding box center [37, 105] width 28 height 7
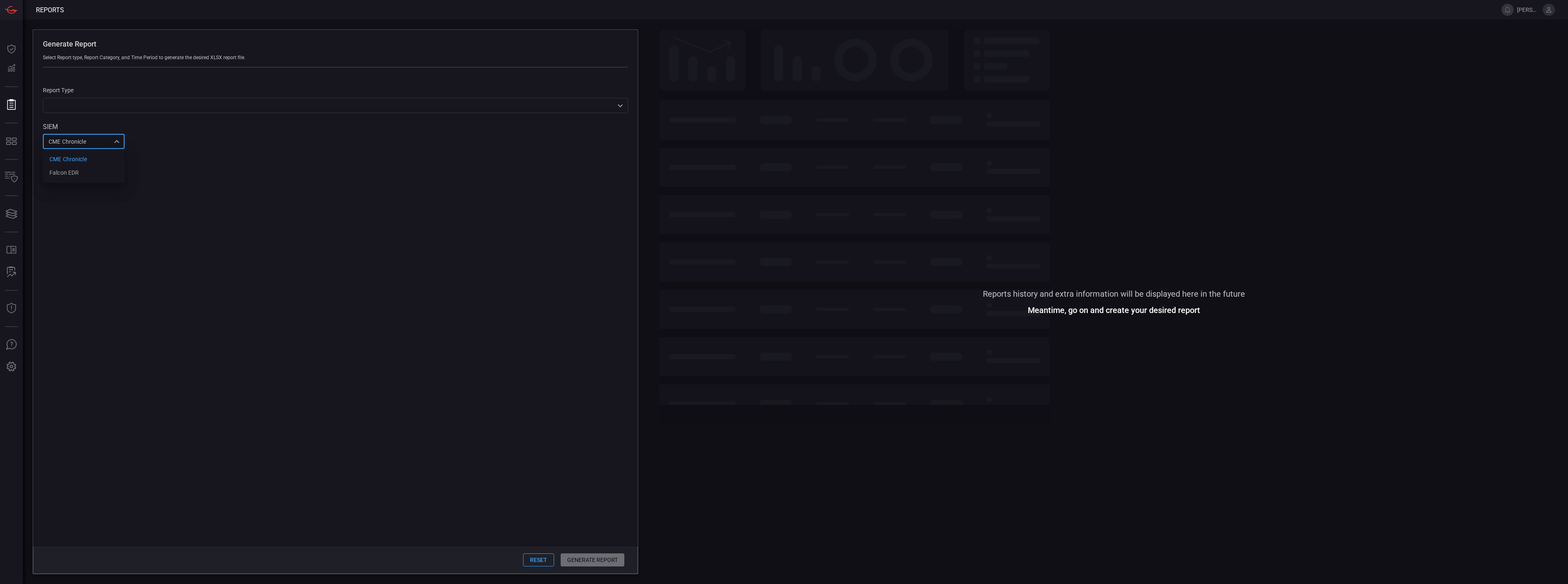
click at [84, 148] on div "CME Chronicle 9443d89a-92a9-45ac-b6c4-f44b6c178739 CME Chronicle Falcon EDR ​" at bounding box center [84, 141] width 81 height 15
click at [266, 203] on div at bounding box center [784, 292] width 1568 height 584
click at [236, 115] on div "Report Type ​ ​ SIEM CME Chronicle 9443d89a-92a9-45ac-b6c4-f44b6c178739 ​" at bounding box center [335, 108] width 605 height 81
click at [239, 100] on div "​ ​" at bounding box center [335, 105] width 585 height 15
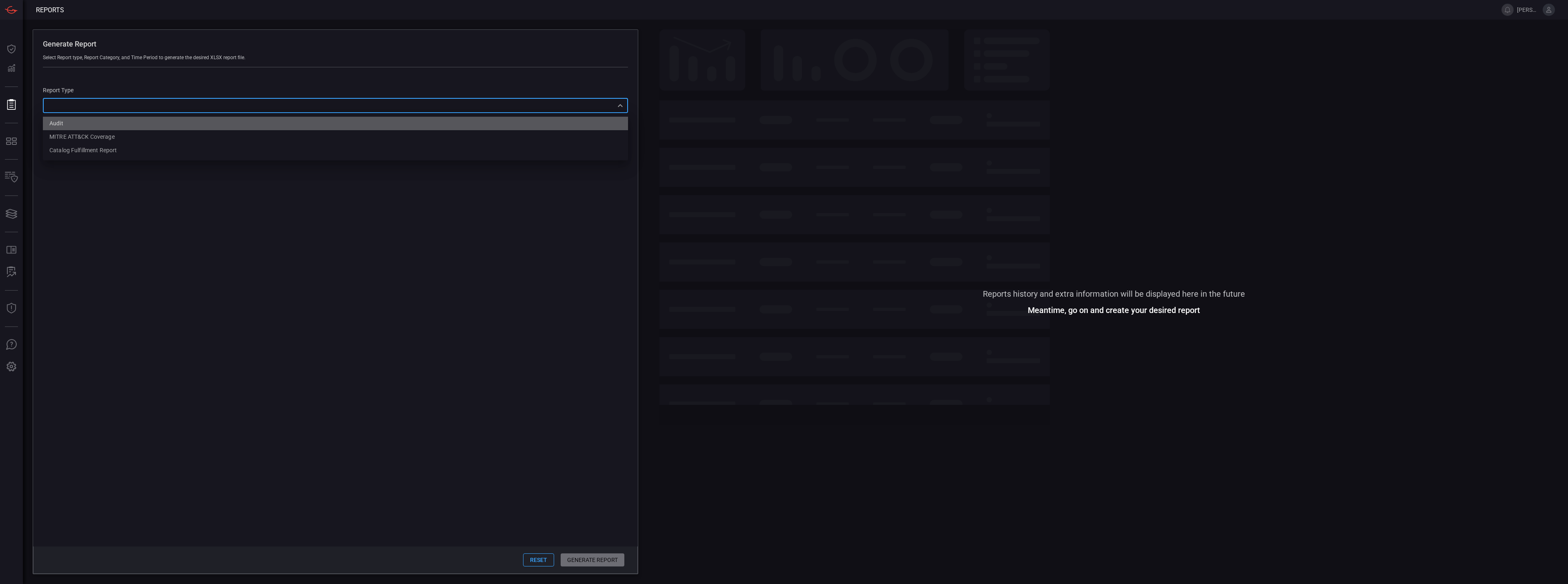
click at [189, 122] on li "Audit" at bounding box center [335, 124] width 585 height 13
type input "Audit"
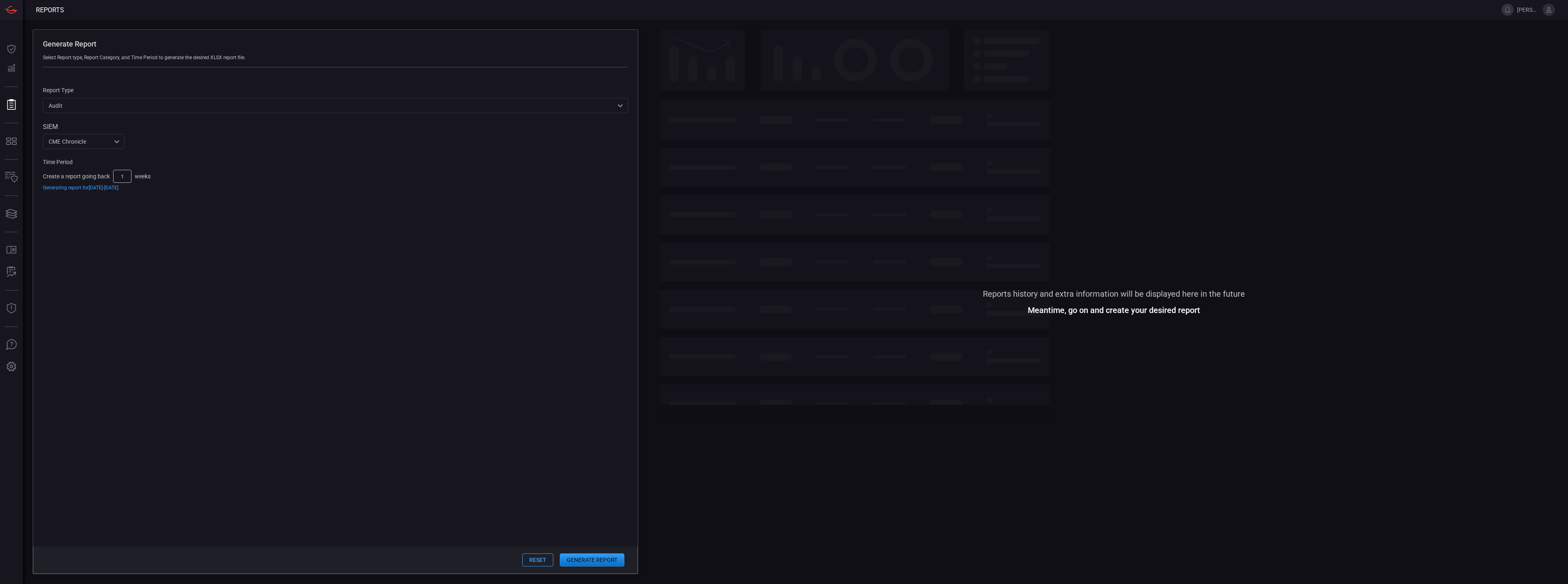
click at [588, 562] on button "Generate Report" at bounding box center [592, 560] width 65 height 13
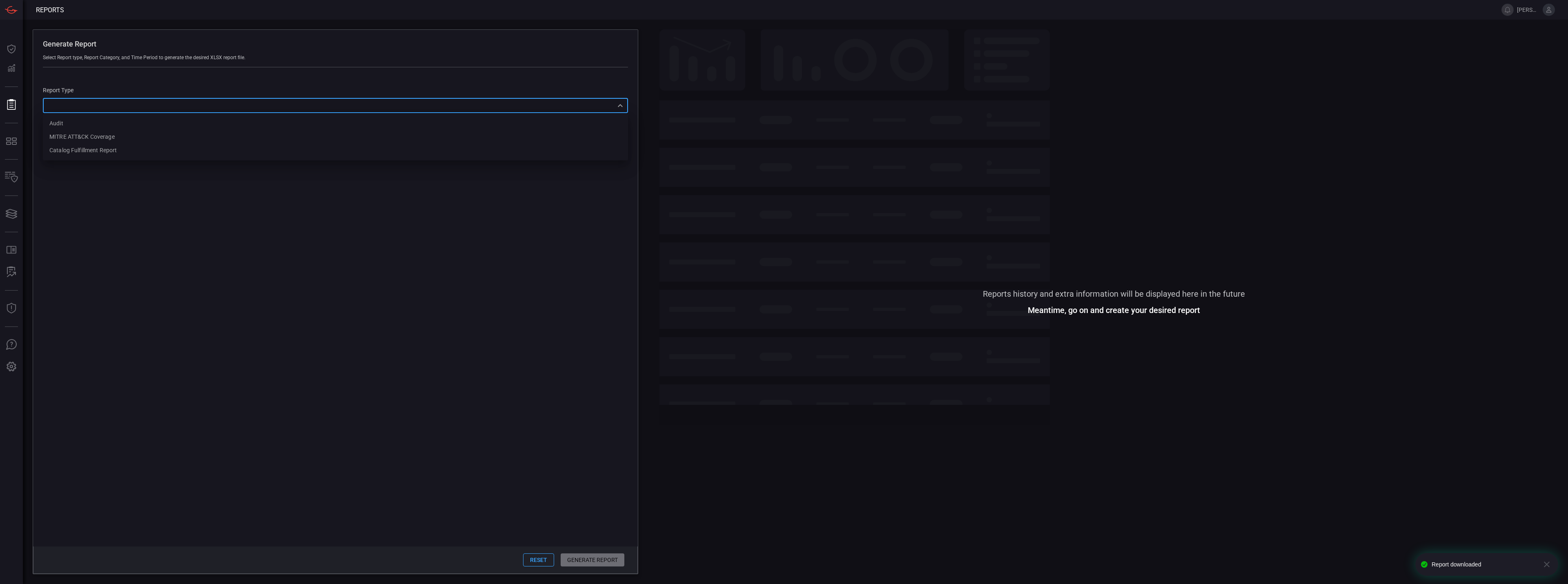
click at [205, 104] on div "​ Audit MITRE ATT&CK Coverage Catalog fulfillment report ​" at bounding box center [335, 105] width 585 height 15
click at [203, 167] on div at bounding box center [784, 292] width 1568 height 584
drag, startPoint x: 144, startPoint y: 200, endPoint x: 143, endPoint y: 183, distance: 17.0
click at [143, 192] on span at bounding box center [335, 348] width 605 height 397
click at [120, 141] on div "CME Chronicle 9443d89a-92a9-45ac-b6c4-f44b6c178739 ​" at bounding box center [84, 141] width 81 height 15
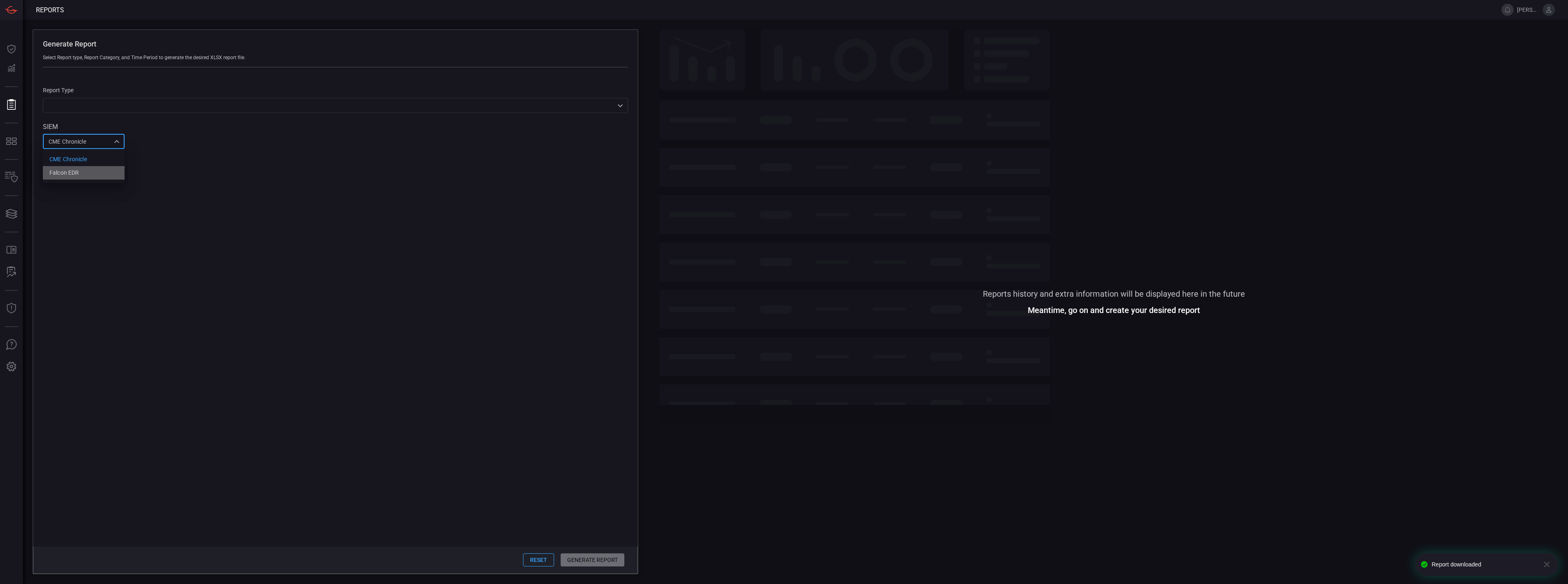
click at [68, 175] on div "Falcon EDR" at bounding box center [64, 173] width 29 height 8
type input "d4bd91da-3204-42b7-b142-746347e12a35"
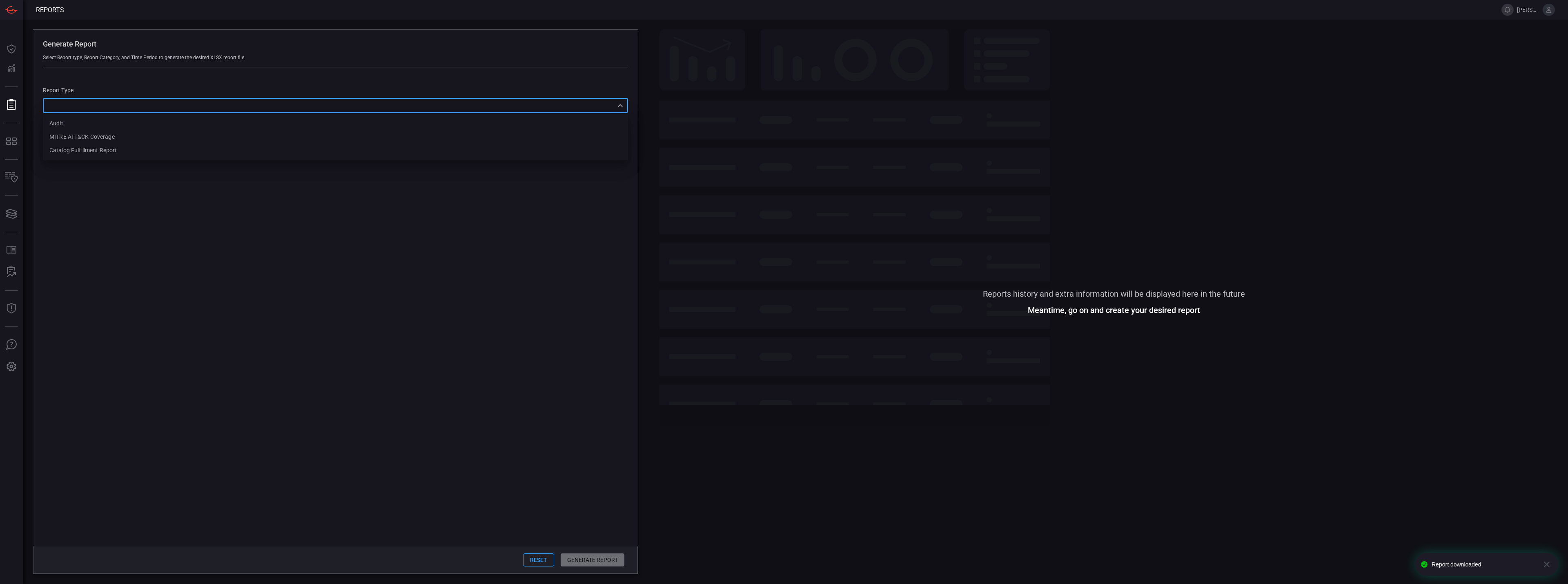
click at [110, 105] on div "​ Audit MITRE ATT&CK Coverage Catalog fulfillment report ​" at bounding box center [335, 105] width 585 height 15
click at [104, 129] on li "Audit" at bounding box center [335, 124] width 585 height 13
type input "Audit"
type input "9443d89a-92a9-45ac-b6c4-f44b6c178739"
click at [579, 554] on button "Generate Report" at bounding box center [592, 560] width 65 height 13
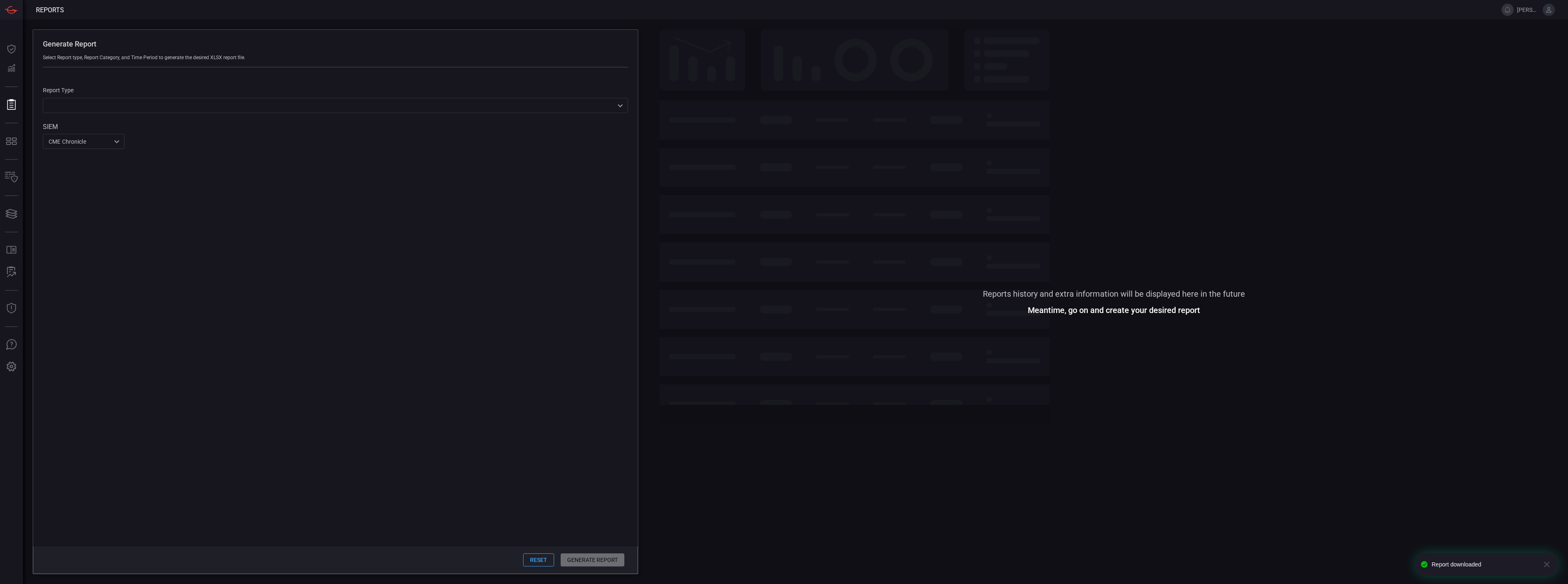
click at [812, 474] on span at bounding box center [1113, 444] width 908 height 261
click at [1525, 12] on span "[PERSON_NAME][DOMAIN_NAME]" at bounding box center [1528, 10] width 22 height 7
click at [1546, 14] on button at bounding box center [1549, 9] width 12 height 12
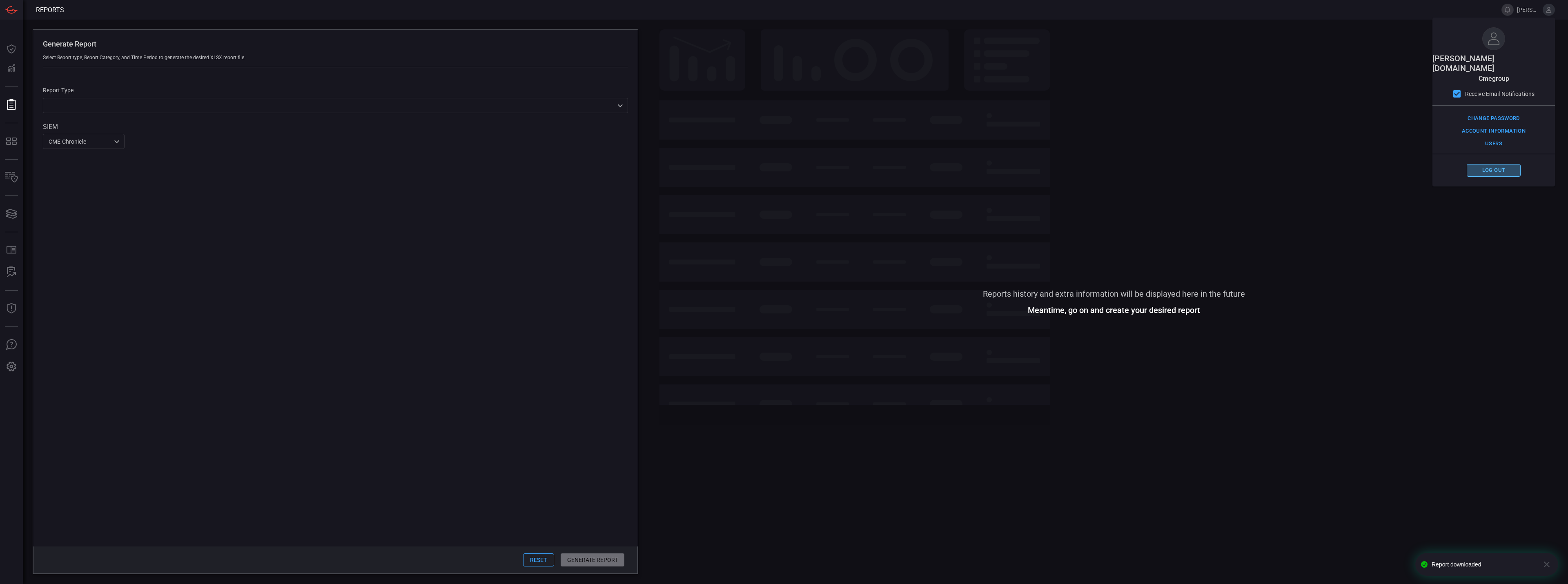
click at [1497, 164] on button "Log out" at bounding box center [1493, 170] width 54 height 12
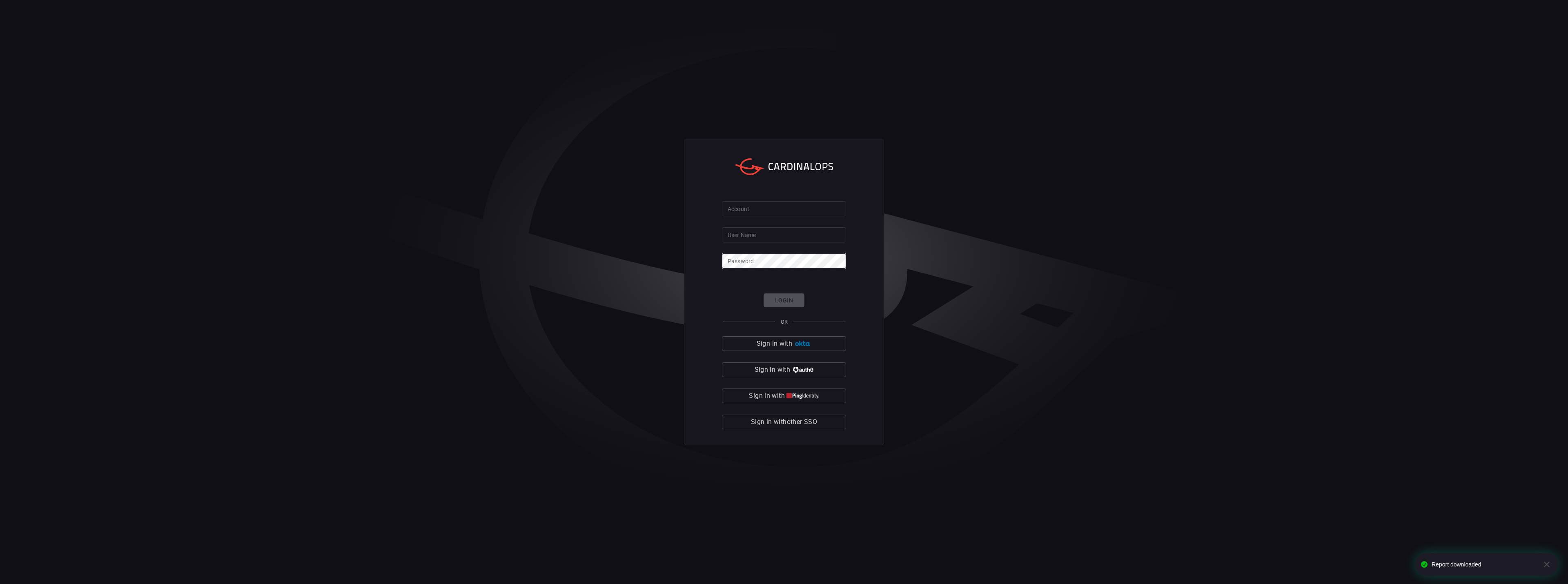
type input "149250159d6249d3aeaa0472225a8af8"
